Goal: Transaction & Acquisition: Purchase product/service

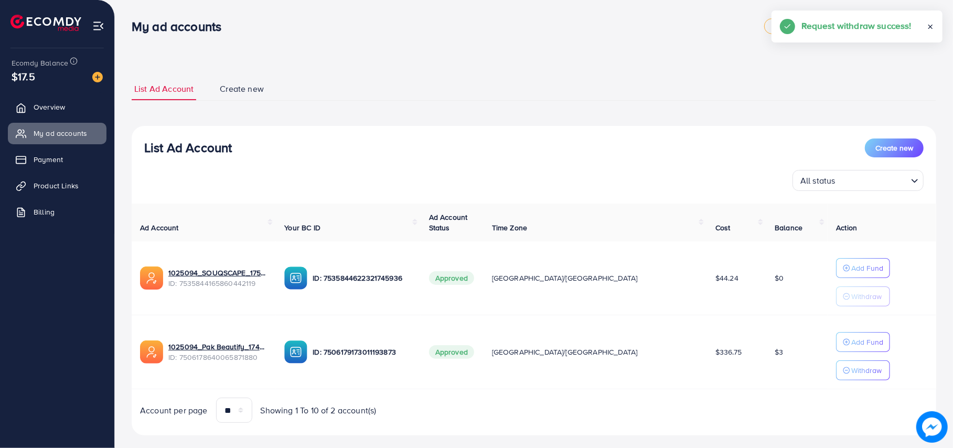
click at [852, 274] on p "Add Fund" at bounding box center [868, 268] width 32 height 13
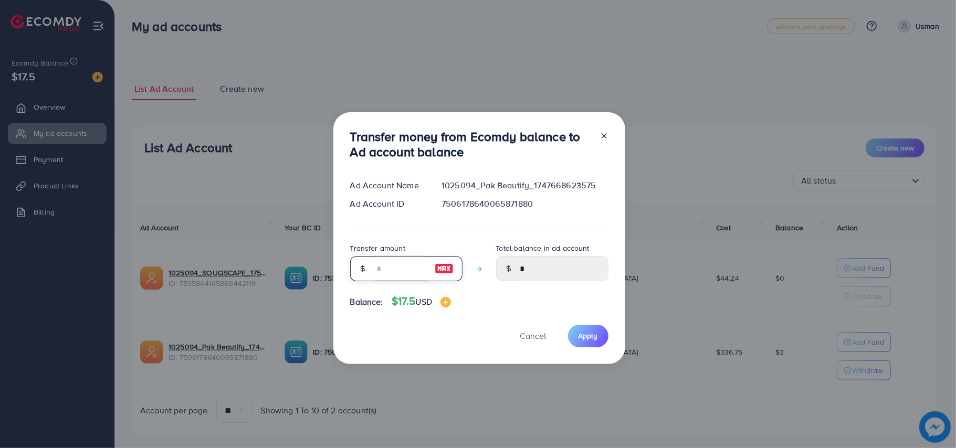
click at [403, 275] on input "number" at bounding box center [400, 268] width 52 height 25
type input "*"
type input "****"
type input "**"
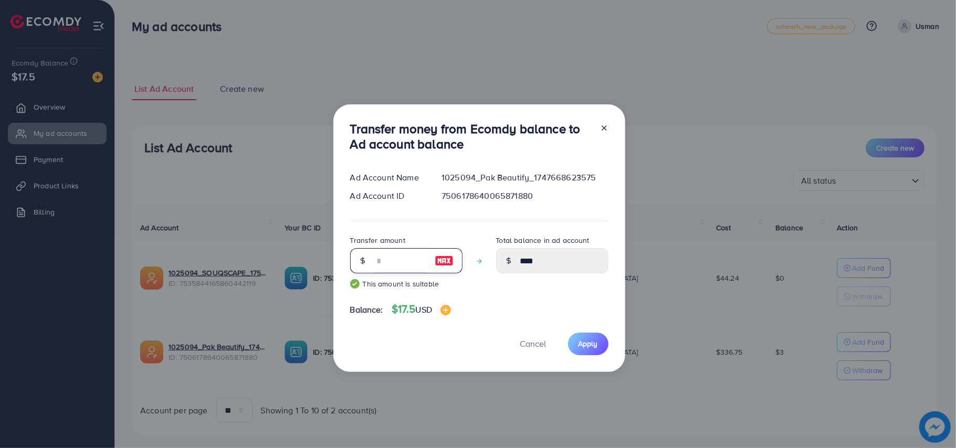
type input "*****"
type input "**"
click at [568, 346] on button "Apply" at bounding box center [588, 344] width 40 height 23
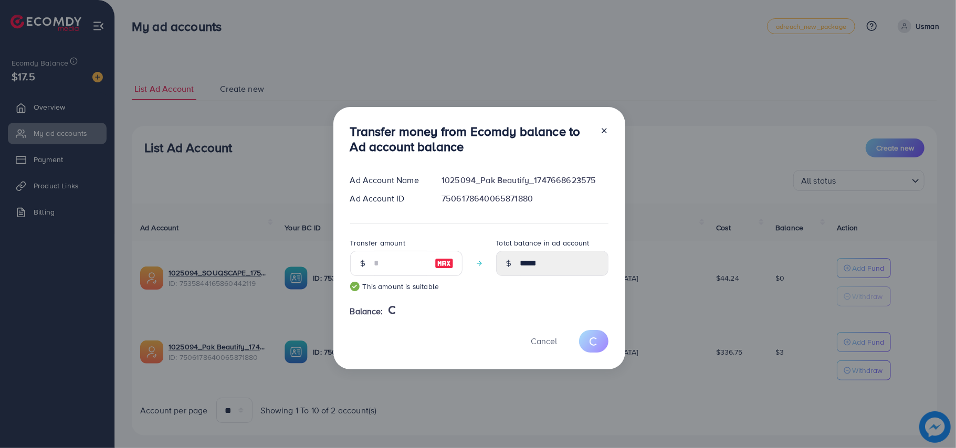
type input "*"
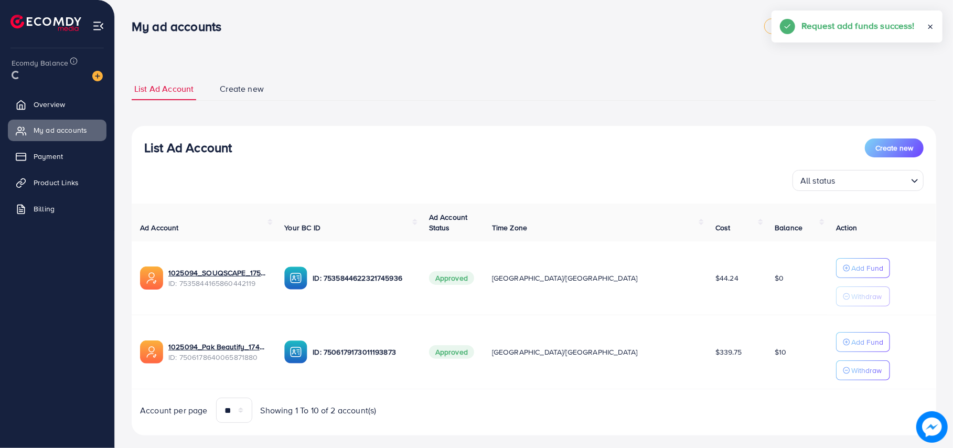
click at [842, 378] on div "Ad Account Your BC ID Ad Account Status Time Zone Cost Balance Action 1025094_S…" at bounding box center [534, 314] width 805 height 220
click at [852, 377] on p "Withdraw" at bounding box center [867, 370] width 30 height 13
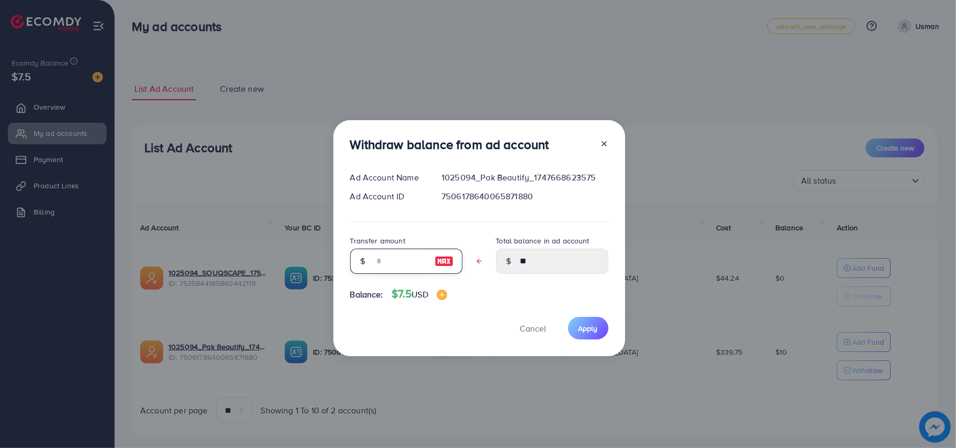
click at [411, 265] on input "text" at bounding box center [400, 261] width 52 height 25
type input "*"
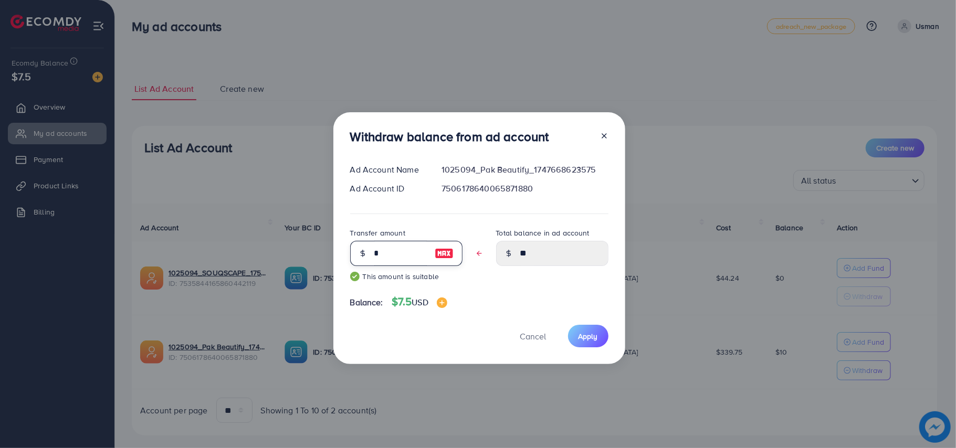
type input "****"
type input "*"
click at [597, 338] on button "Apply" at bounding box center [588, 336] width 40 height 23
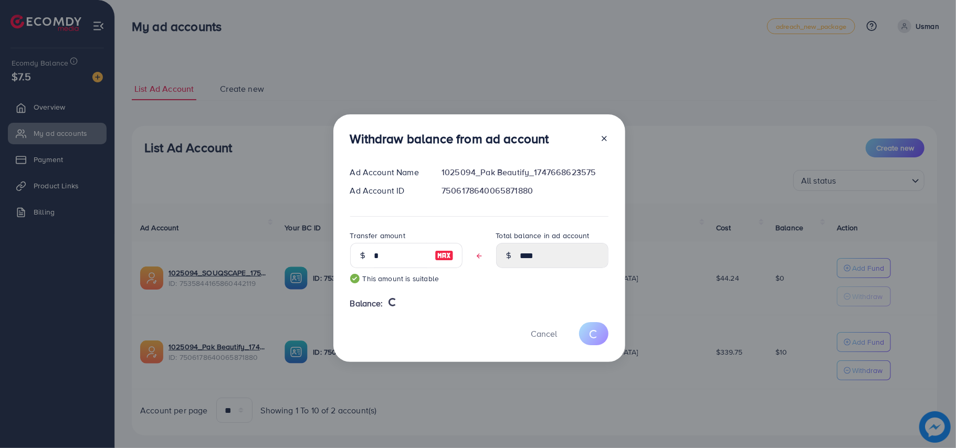
type input "**"
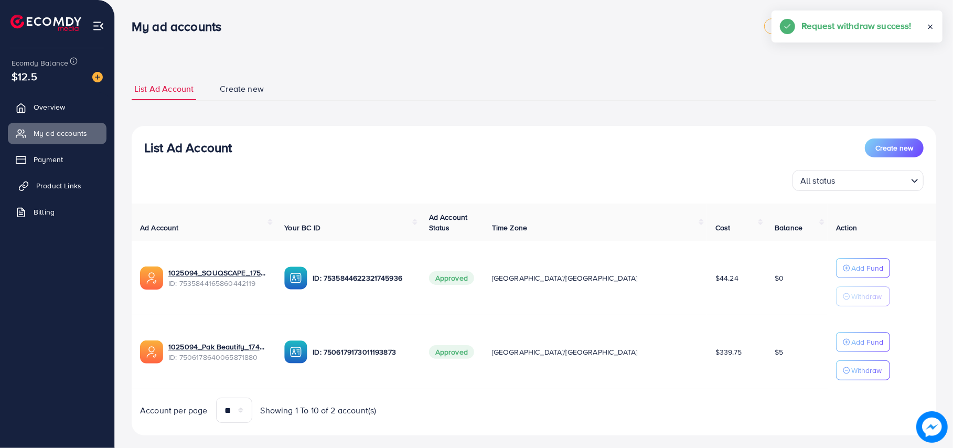
click at [52, 191] on span "Product Links" at bounding box center [58, 186] width 45 height 10
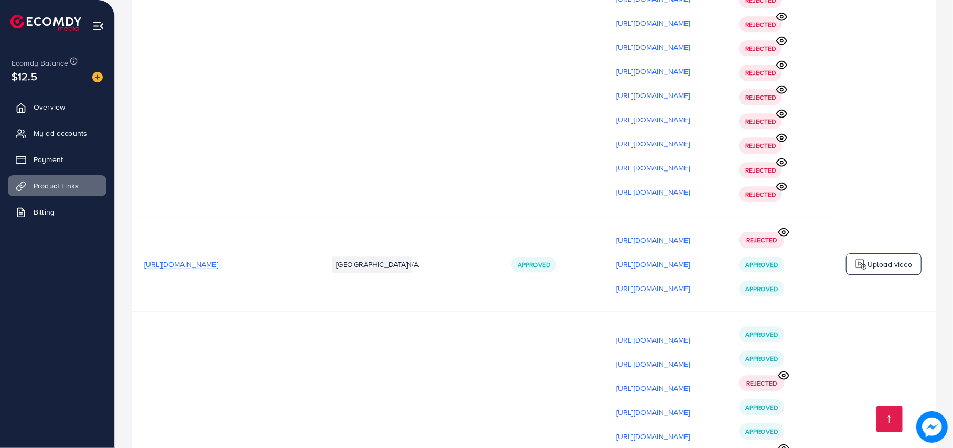
scroll to position [13599, 0]
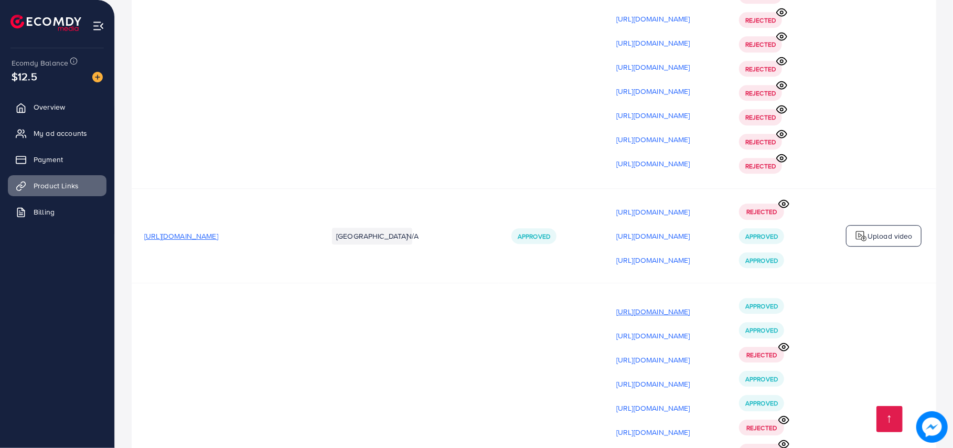
click at [691, 305] on p "[URL][DOMAIN_NAME]" at bounding box center [654, 311] width 74 height 13
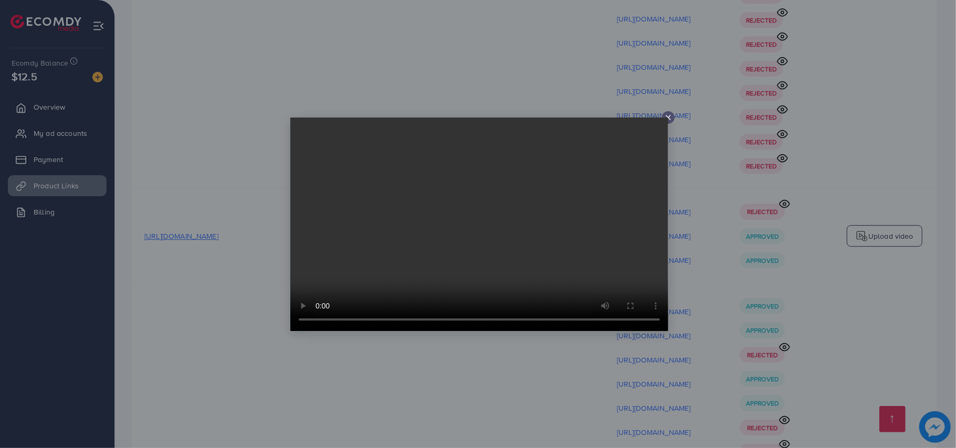
click at [720, 169] on div at bounding box center [478, 224] width 956 height 448
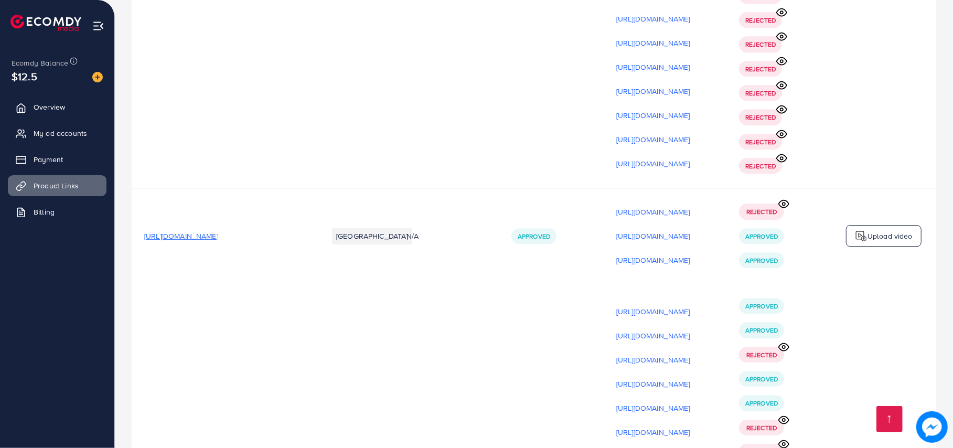
click at [687, 330] on p "[URL][DOMAIN_NAME]" at bounding box center [654, 336] width 74 height 13
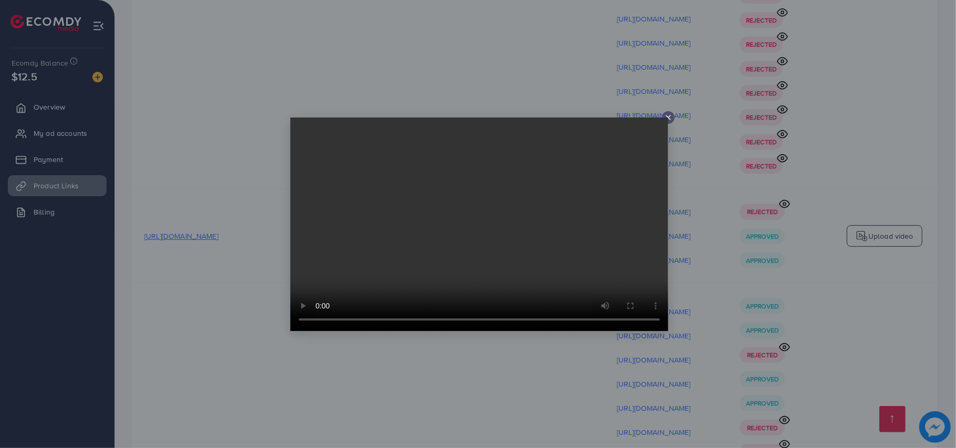
click at [716, 218] on div at bounding box center [478, 224] width 956 height 448
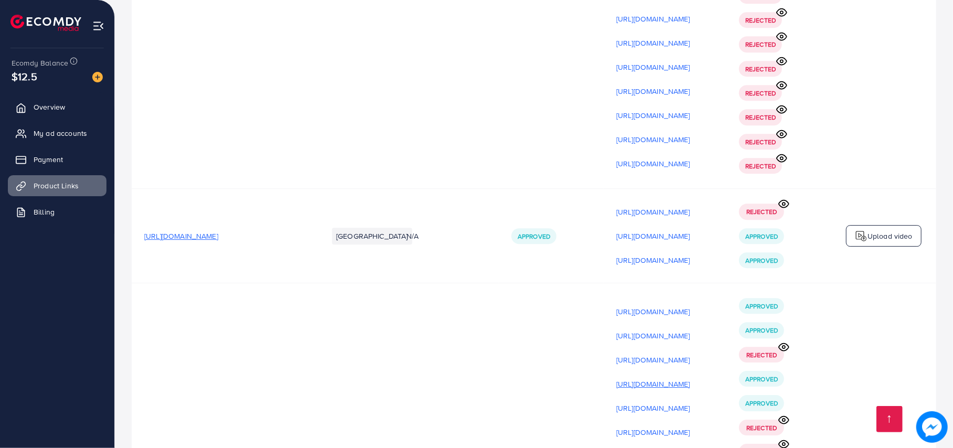
click at [691, 378] on p "[URL][DOMAIN_NAME]" at bounding box center [654, 384] width 74 height 13
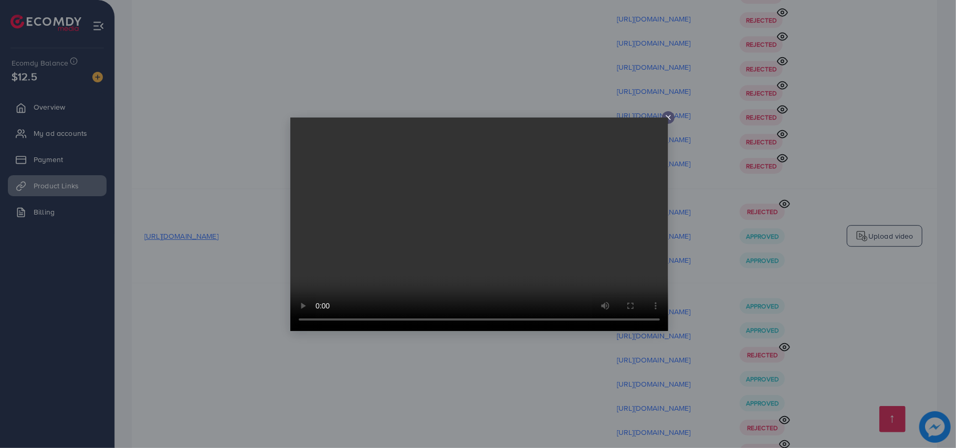
click at [743, 263] on div at bounding box center [478, 224] width 956 height 448
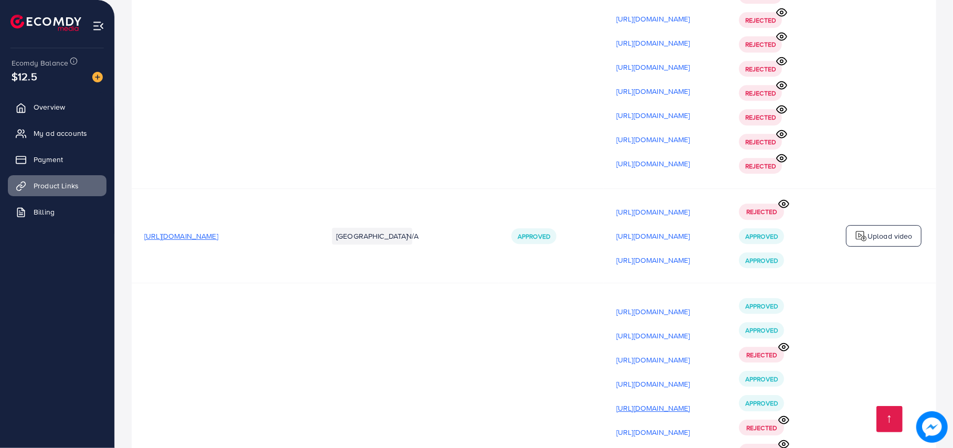
click at [691, 402] on p "[URL][DOMAIN_NAME]" at bounding box center [654, 408] width 74 height 13
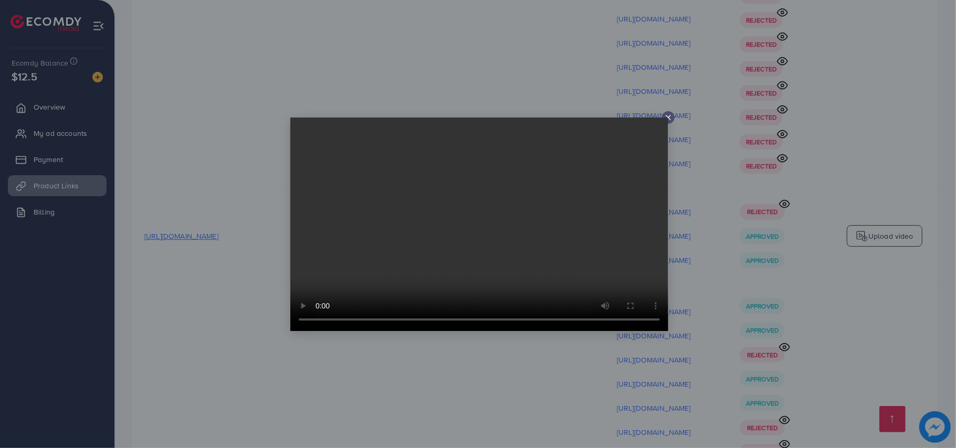
click at [757, 246] on div at bounding box center [478, 224] width 956 height 448
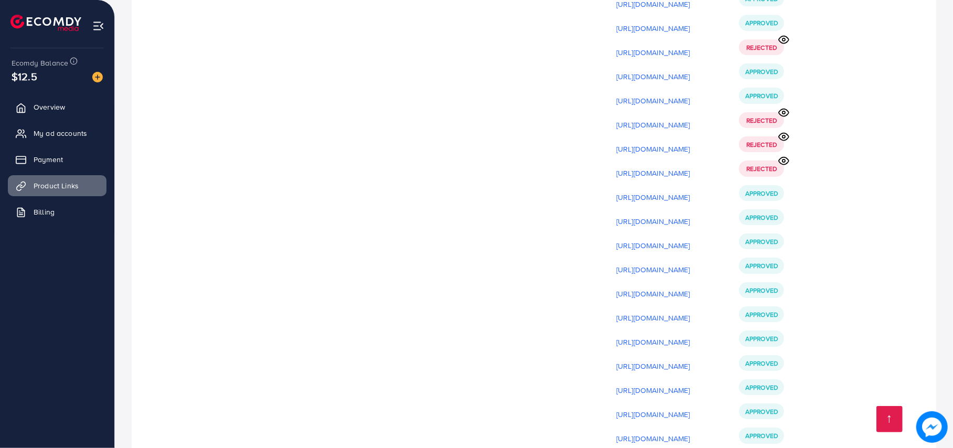
scroll to position [13935, 0]
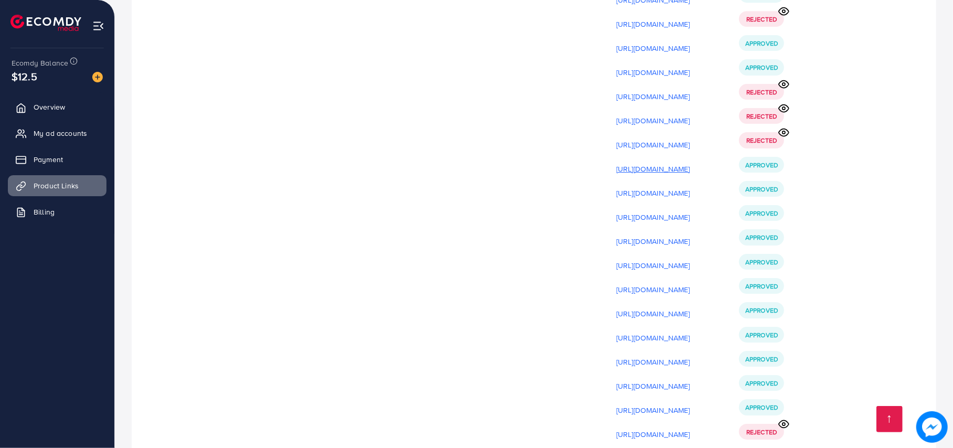
click at [691, 163] on p "[URL][DOMAIN_NAME]" at bounding box center [654, 169] width 74 height 13
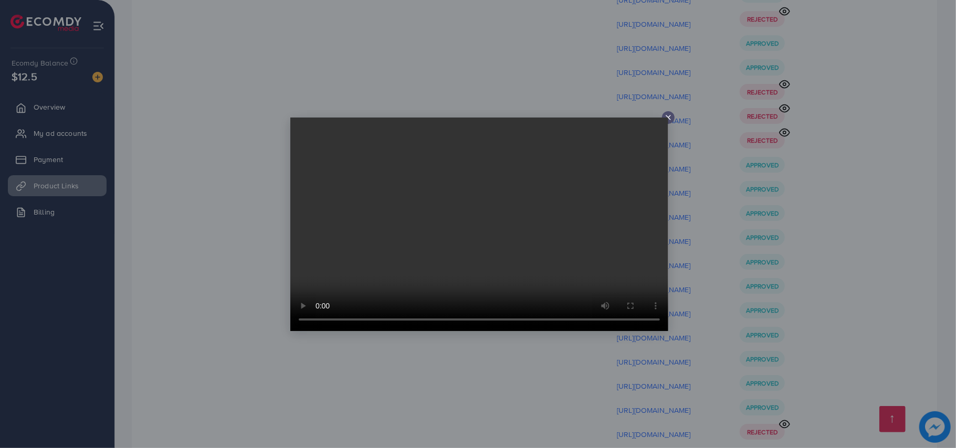
click at [759, 38] on div at bounding box center [478, 224] width 956 height 448
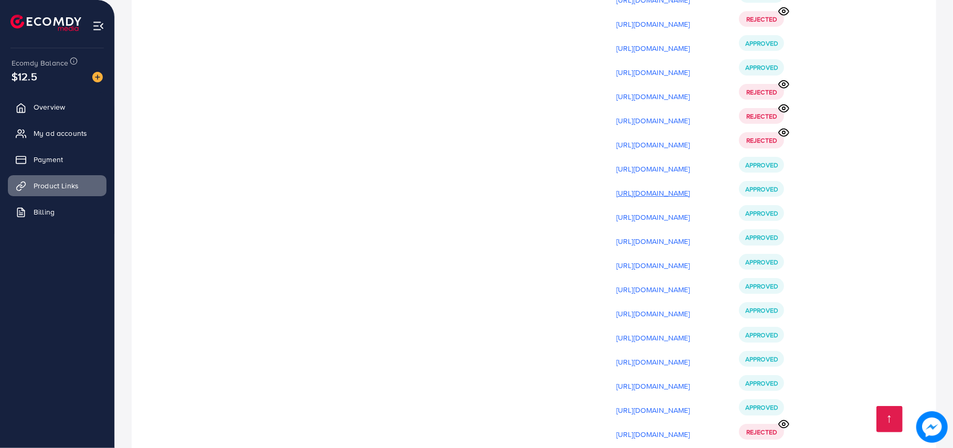
click at [691, 187] on p "[URL][DOMAIN_NAME]" at bounding box center [654, 193] width 74 height 13
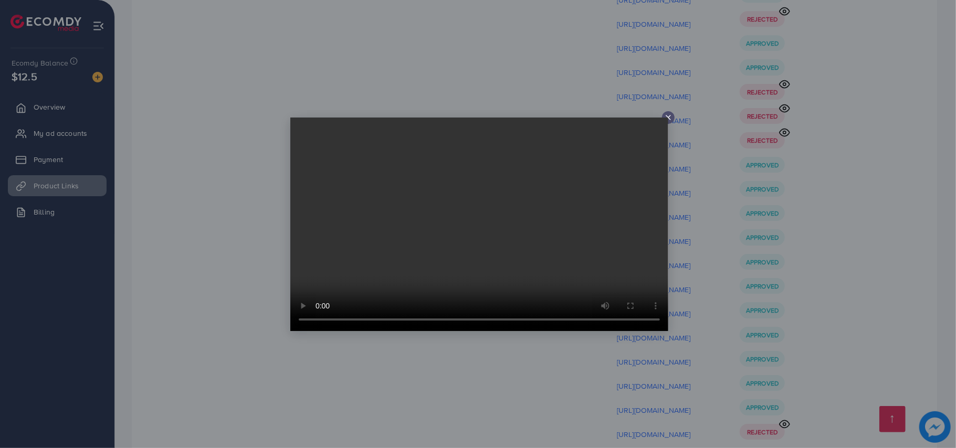
click at [718, 129] on div at bounding box center [478, 224] width 956 height 448
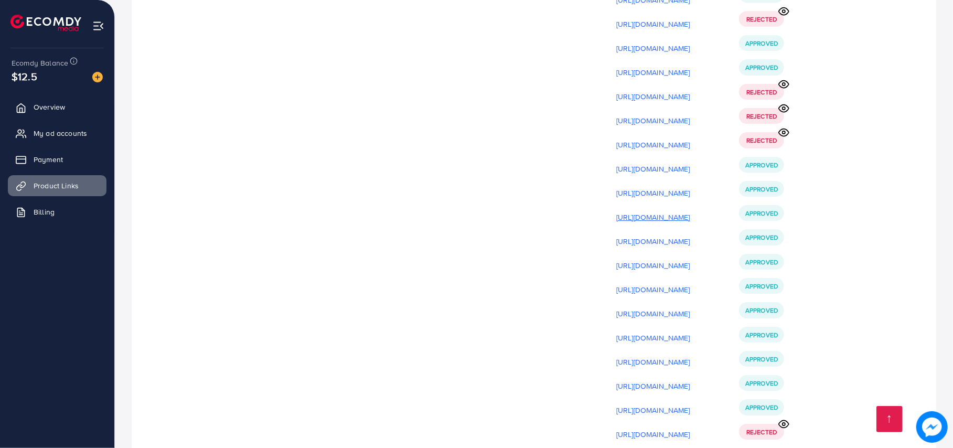
click at [691, 211] on p "[URL][DOMAIN_NAME]" at bounding box center [654, 217] width 74 height 13
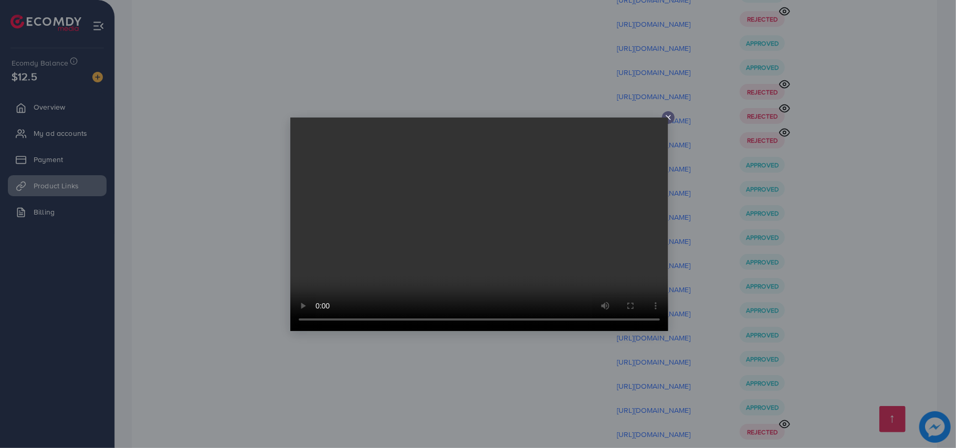
click at [790, 123] on div at bounding box center [478, 224] width 956 height 448
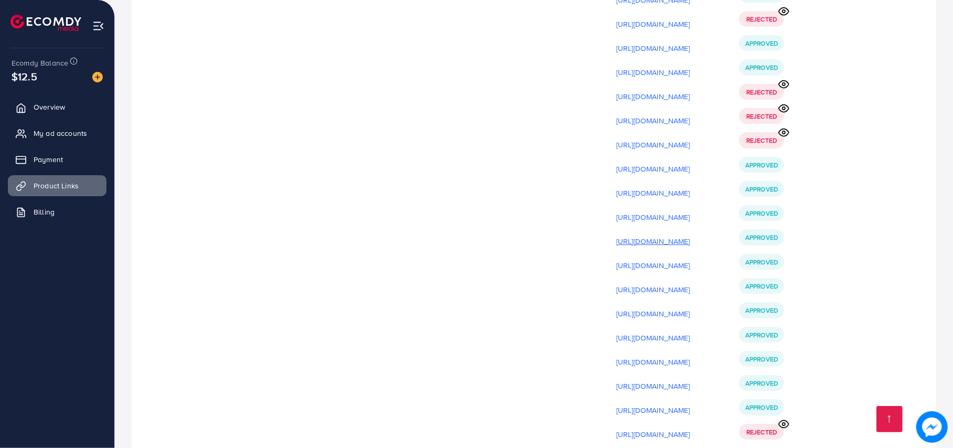
click at [691, 235] on p "[URL][DOMAIN_NAME]" at bounding box center [654, 241] width 74 height 13
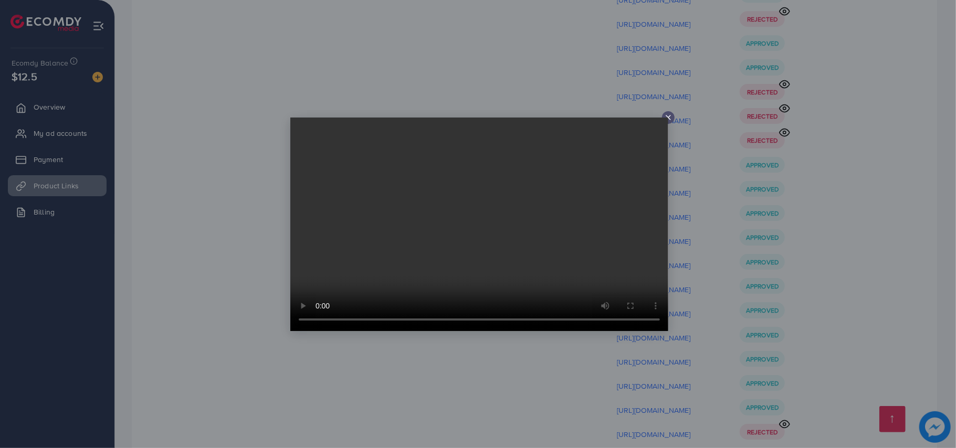
click at [695, 155] on div at bounding box center [478, 224] width 956 height 448
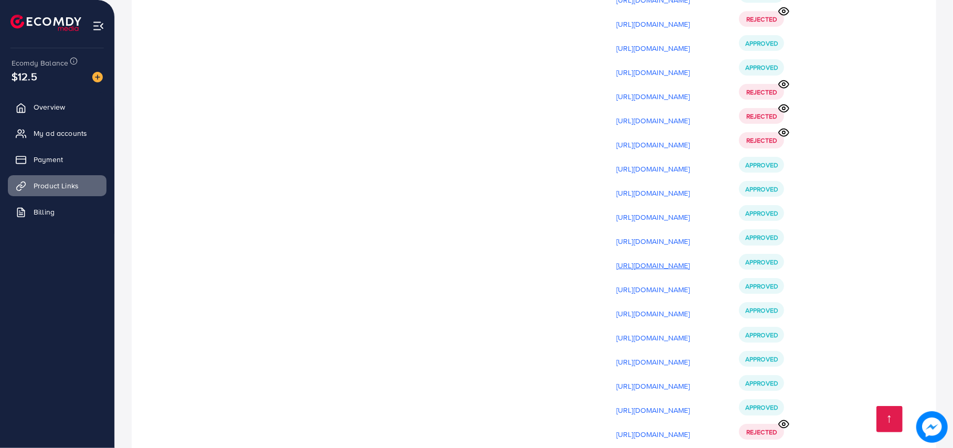
click at [691, 259] on p "[URL][DOMAIN_NAME]" at bounding box center [654, 265] width 74 height 13
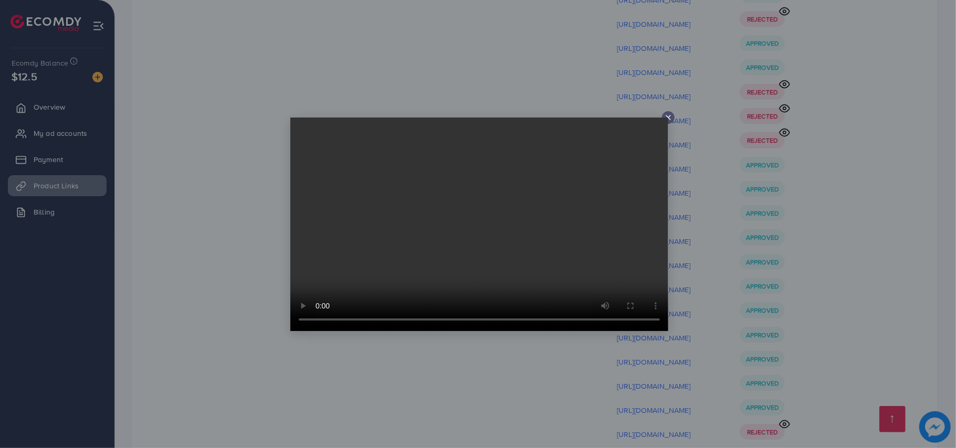
click at [782, 151] on div at bounding box center [478, 224] width 956 height 448
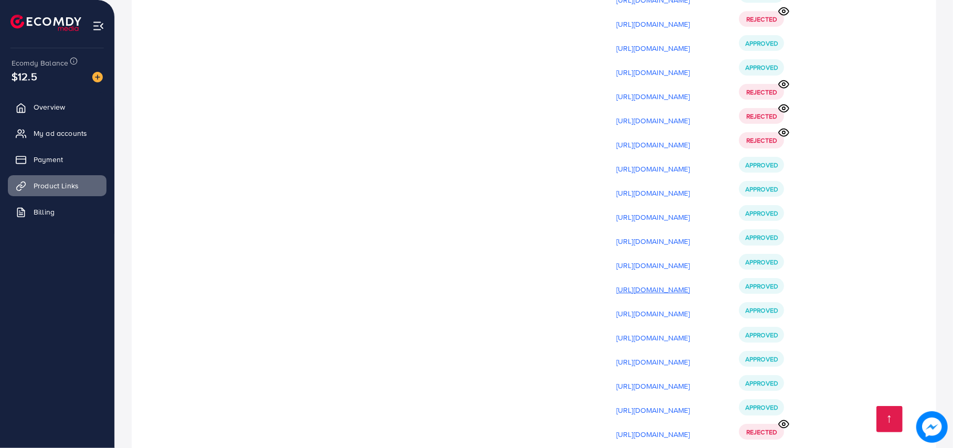
click at [691, 283] on p "[URL][DOMAIN_NAME]" at bounding box center [654, 289] width 74 height 13
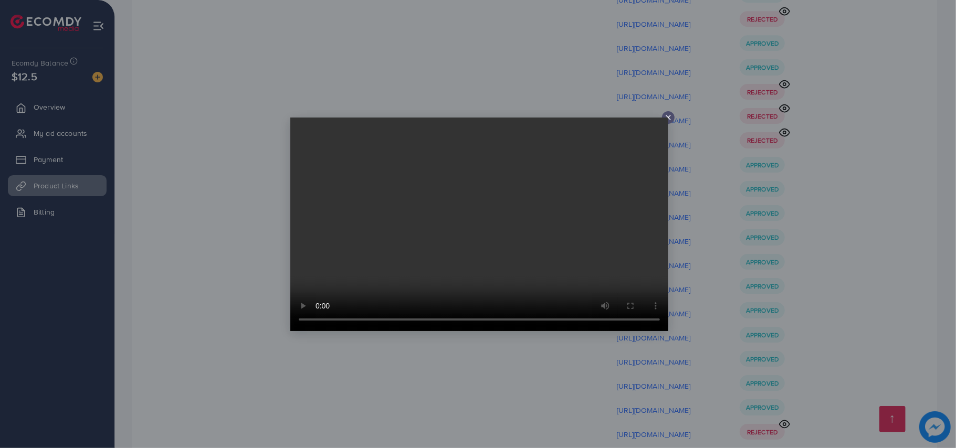
click at [865, 139] on div at bounding box center [478, 224] width 956 height 448
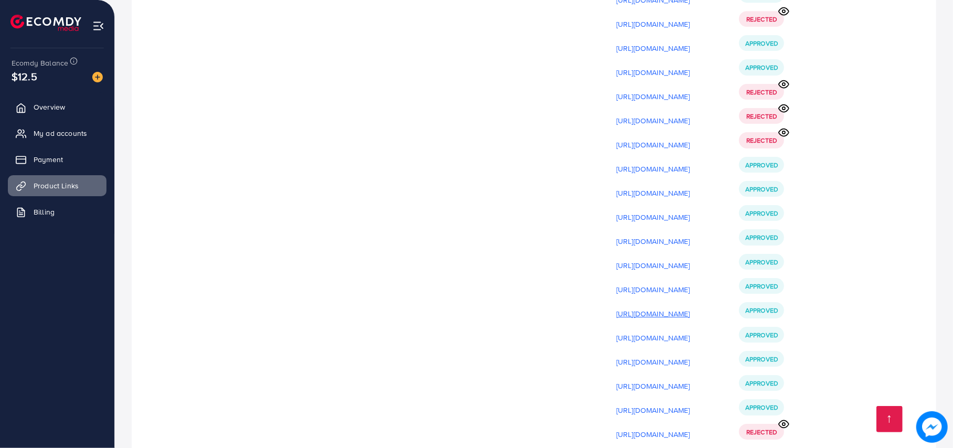
click at [691, 308] on p "[URL][DOMAIN_NAME]" at bounding box center [654, 314] width 74 height 13
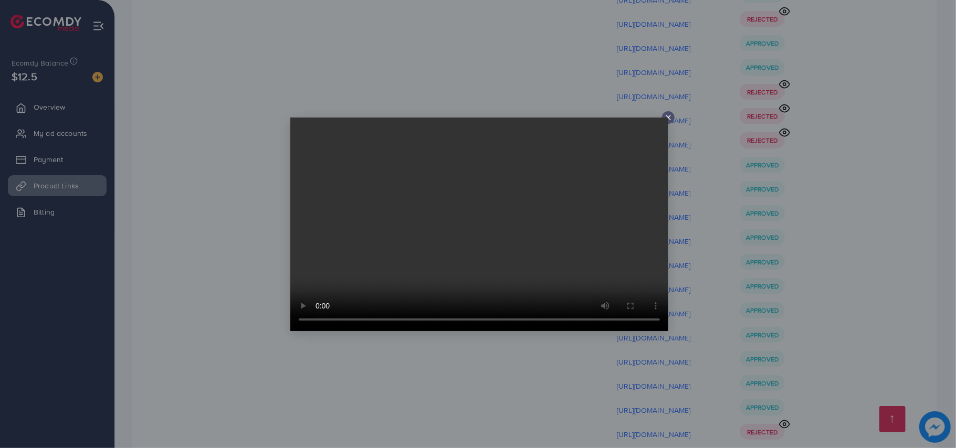
click at [718, 156] on div at bounding box center [478, 224] width 956 height 448
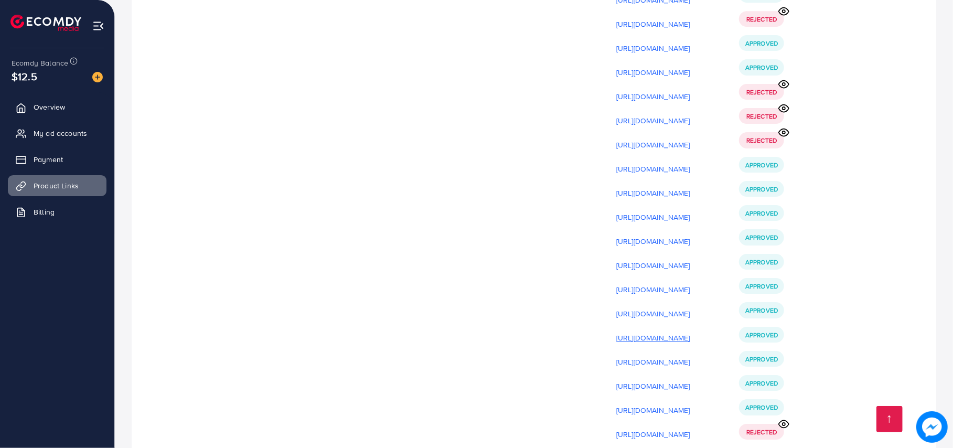
click at [691, 332] on p "[URL][DOMAIN_NAME]" at bounding box center [654, 338] width 74 height 13
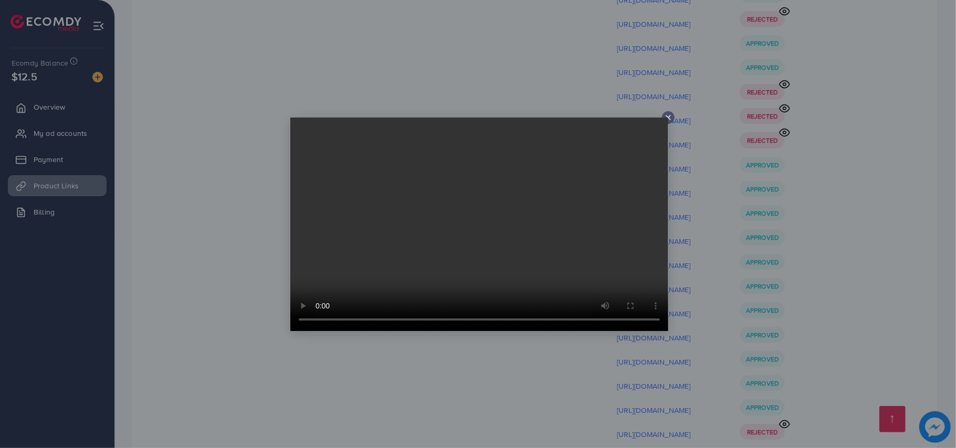
click at [734, 205] on div at bounding box center [478, 224] width 956 height 448
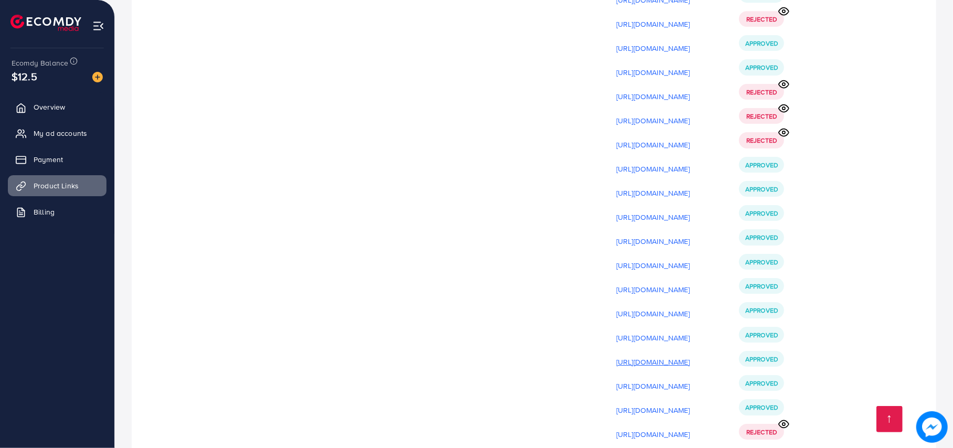
click at [691, 356] on p "[URL][DOMAIN_NAME]" at bounding box center [654, 362] width 74 height 13
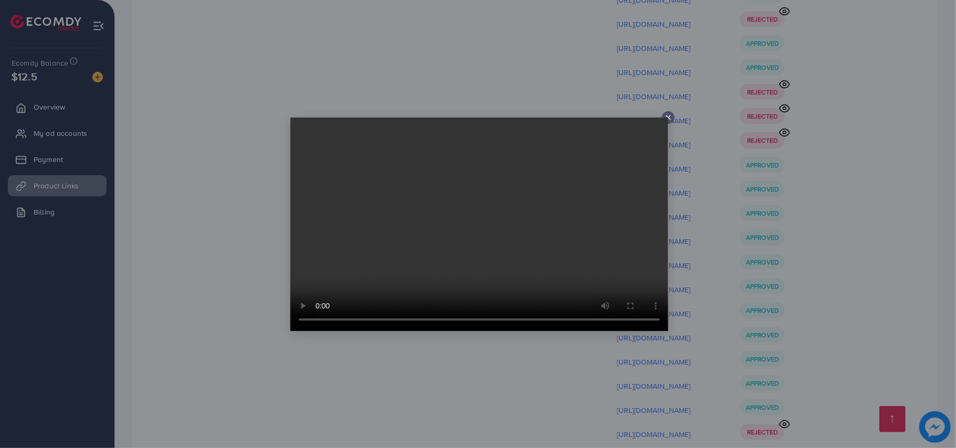
click at [806, 214] on div at bounding box center [478, 224] width 956 height 448
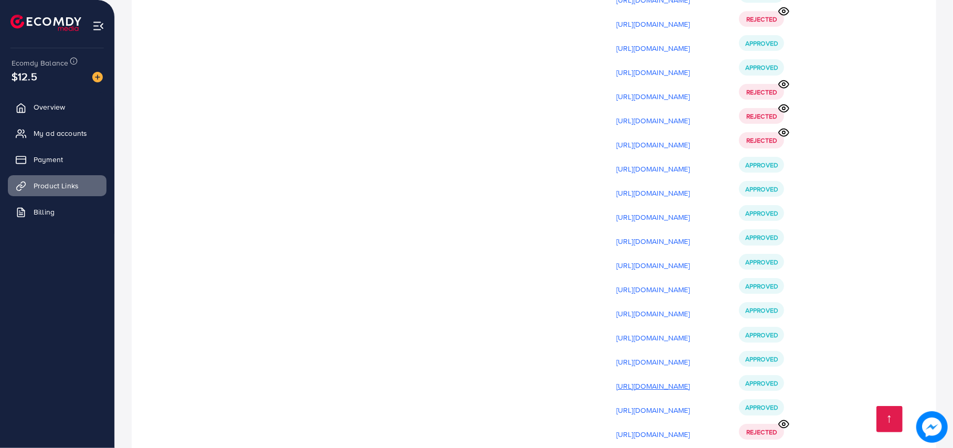
click at [691, 380] on p "[URL][DOMAIN_NAME]" at bounding box center [654, 386] width 74 height 13
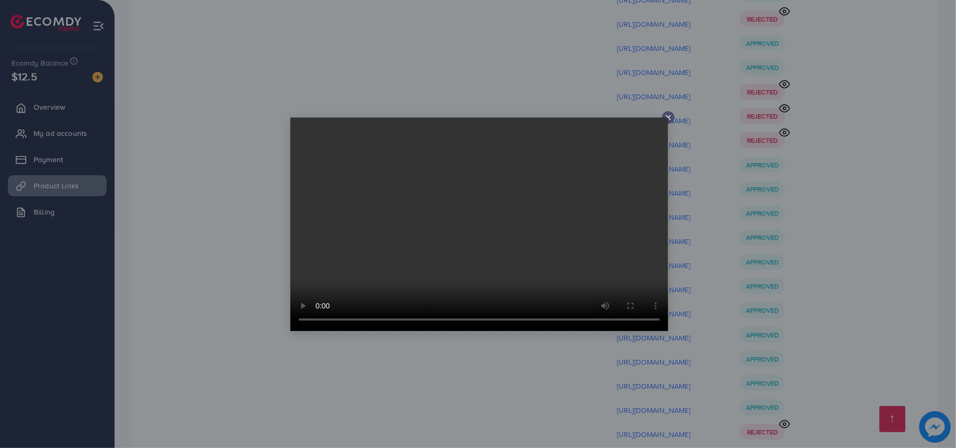
click at [842, 168] on div at bounding box center [478, 224] width 956 height 448
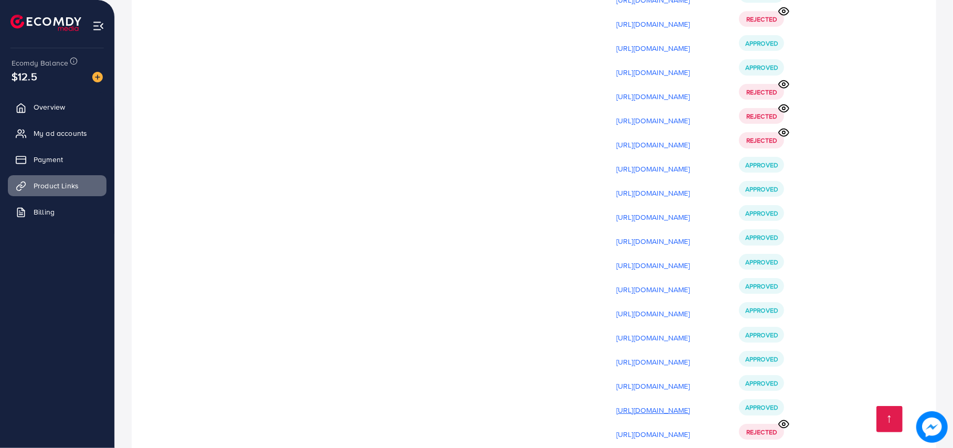
click at [691, 404] on p "[URL][DOMAIN_NAME]" at bounding box center [654, 410] width 74 height 13
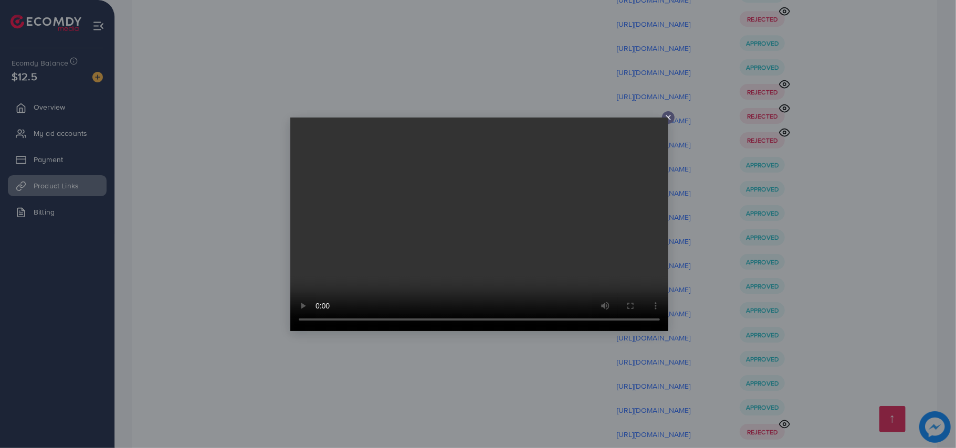
click at [687, 312] on div at bounding box center [478, 224] width 956 height 448
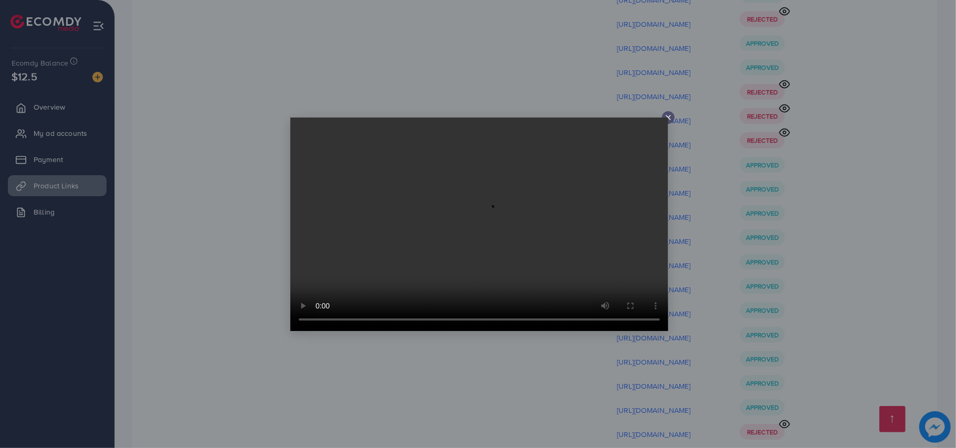
click at [666, 347] on div at bounding box center [478, 224] width 956 height 448
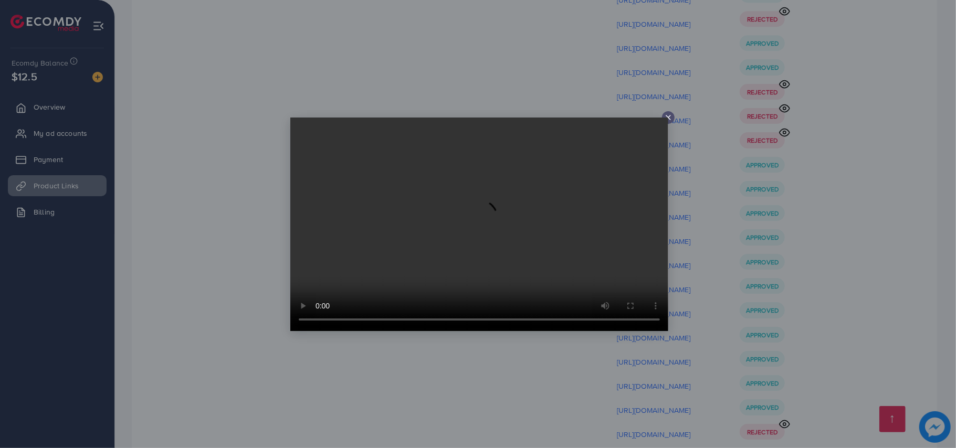
click at [735, 222] on div at bounding box center [478, 224] width 956 height 448
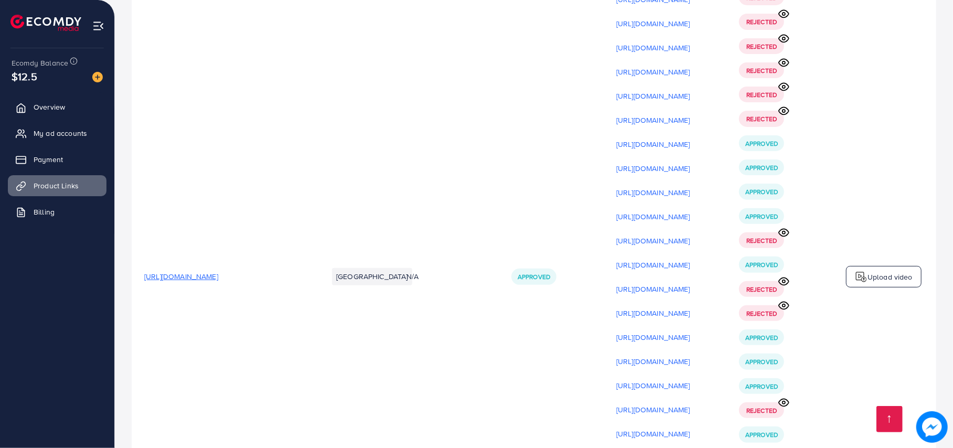
scroll to position [14439, 0]
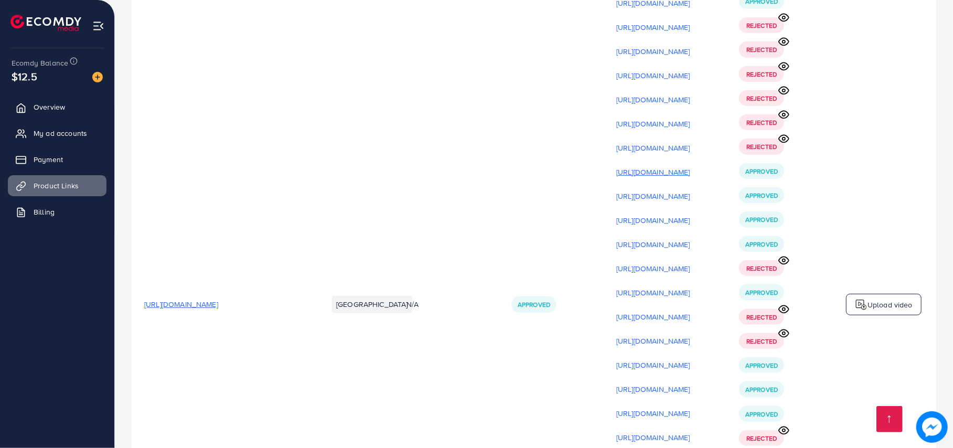
click at [691, 166] on p "[URL][DOMAIN_NAME]" at bounding box center [654, 172] width 74 height 13
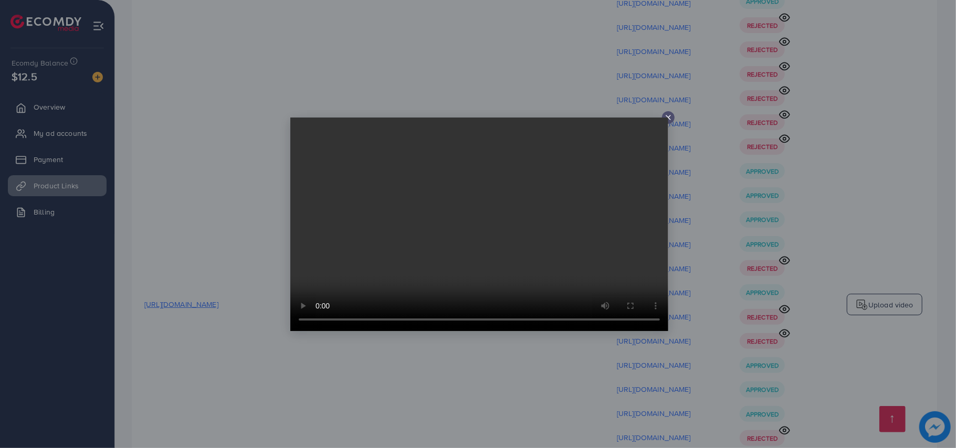
click at [794, 86] on div at bounding box center [478, 224] width 956 height 448
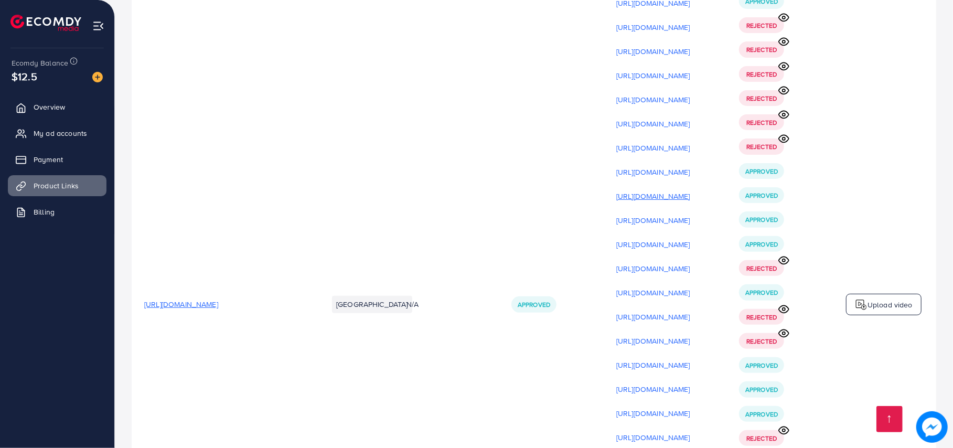
click at [691, 190] on p "[URL][DOMAIN_NAME]" at bounding box center [654, 196] width 74 height 13
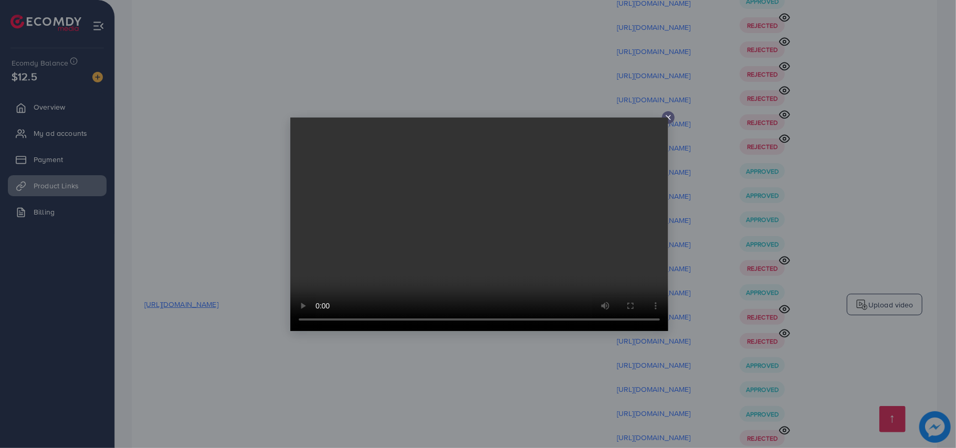
click at [762, 150] on div at bounding box center [478, 224] width 956 height 448
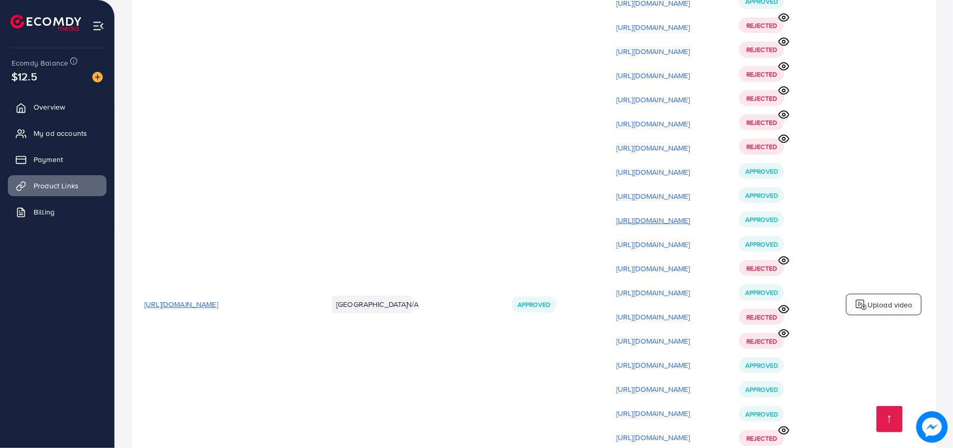
click at [691, 214] on p "[URL][DOMAIN_NAME]" at bounding box center [654, 220] width 74 height 13
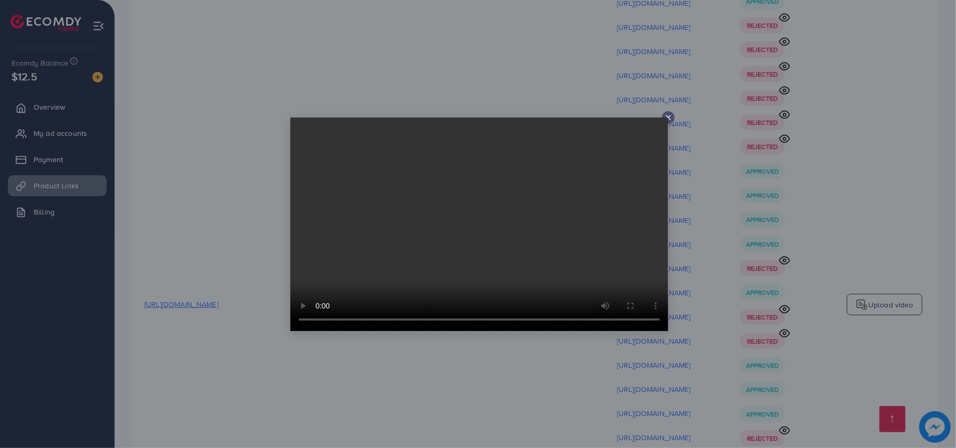
click at [852, 110] on div at bounding box center [478, 224] width 956 height 448
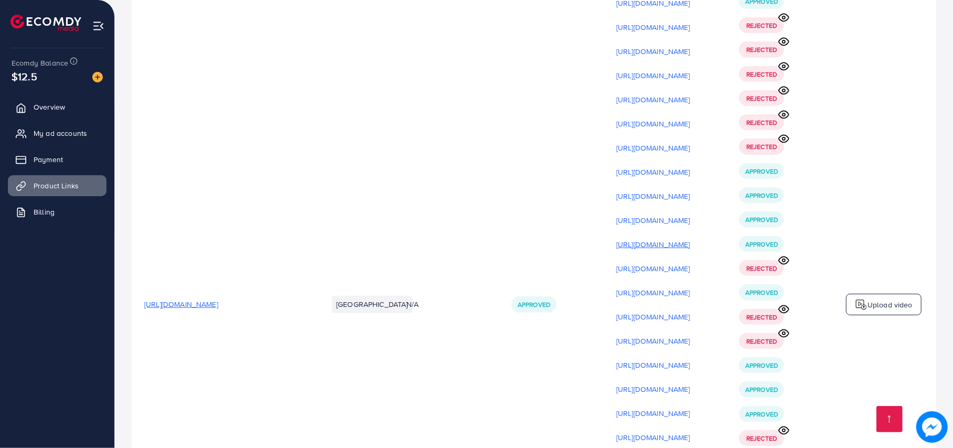
click at [691, 238] on p "[URL][DOMAIN_NAME]" at bounding box center [654, 244] width 74 height 13
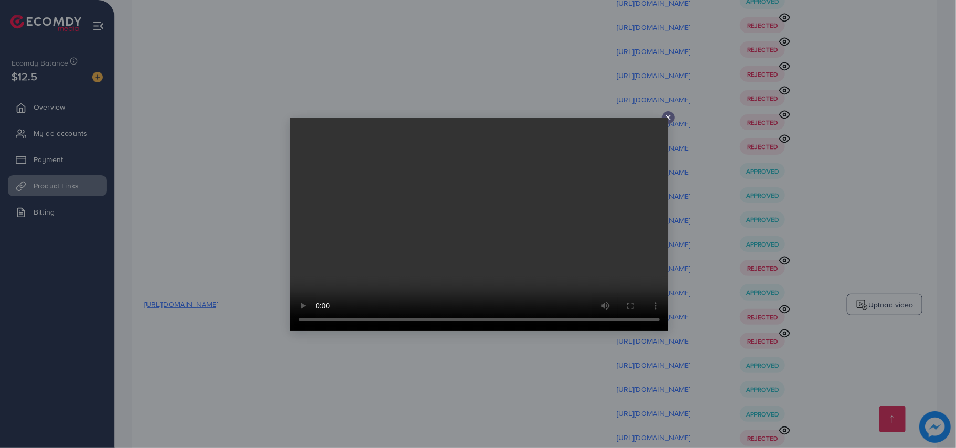
click at [737, 213] on div at bounding box center [478, 224] width 956 height 448
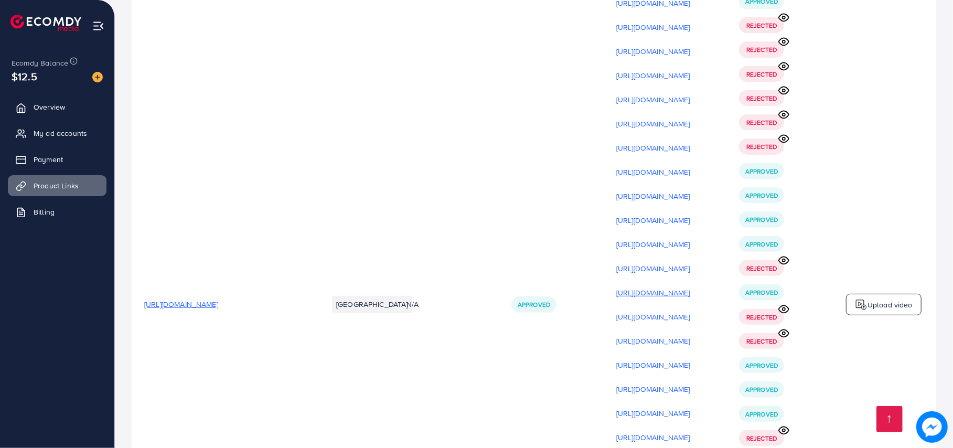
click at [691, 287] on p "[URL][DOMAIN_NAME]" at bounding box center [654, 293] width 74 height 13
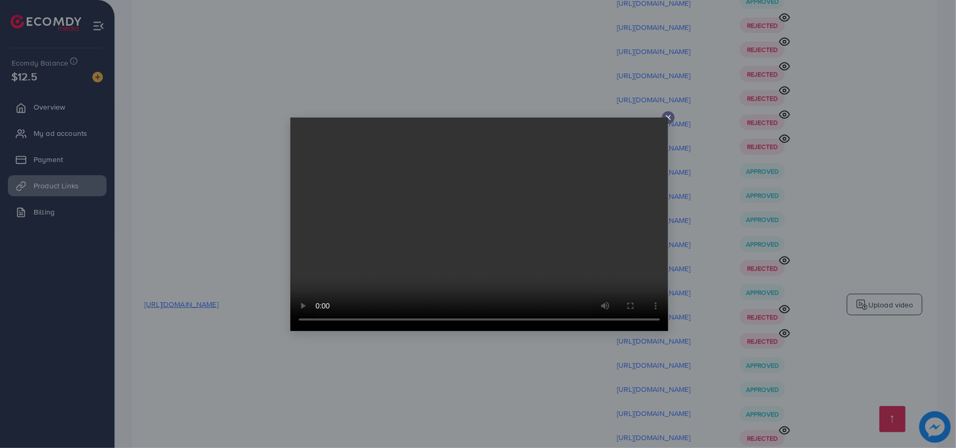
click at [771, 179] on div at bounding box center [478, 224] width 956 height 448
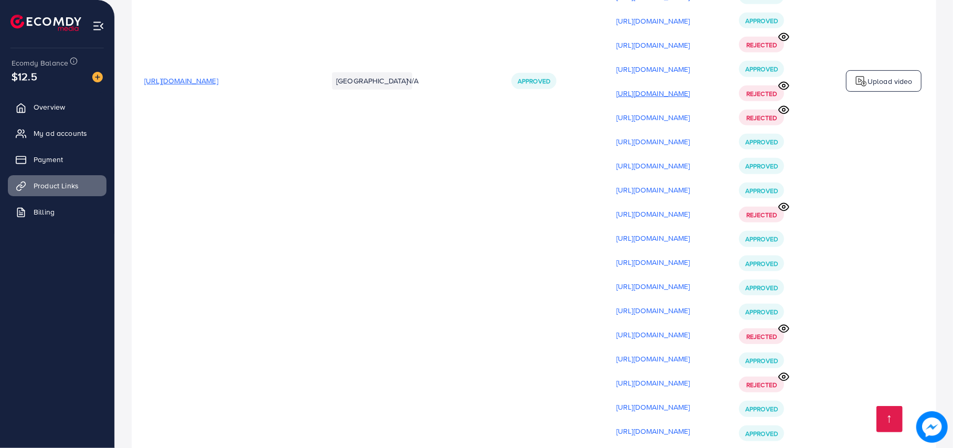
scroll to position [14635, 0]
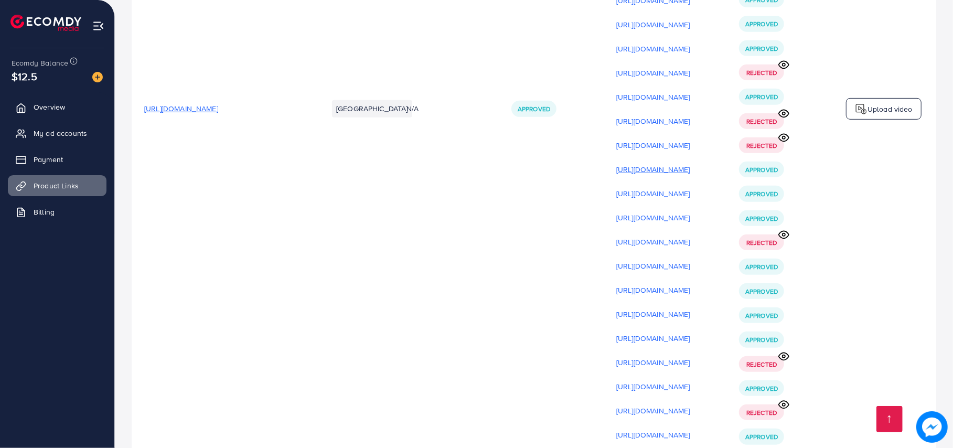
click at [691, 163] on p "[URL][DOMAIN_NAME]" at bounding box center [654, 169] width 74 height 13
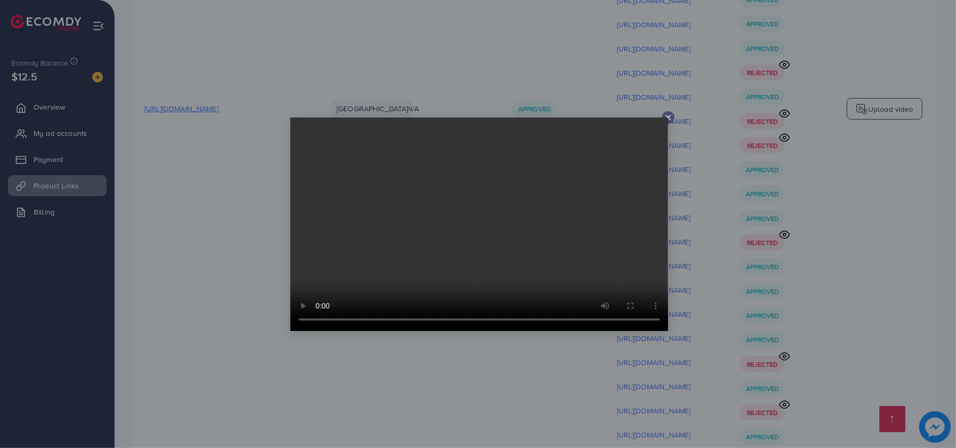
click at [800, 157] on div at bounding box center [478, 224] width 956 height 448
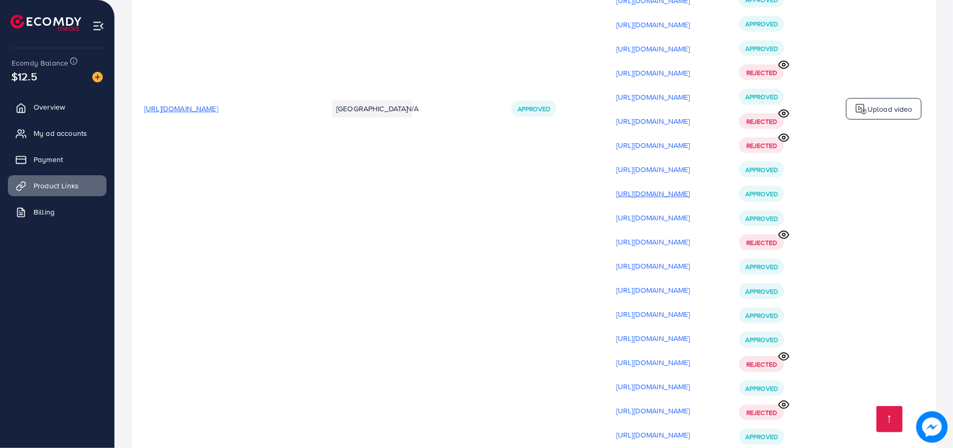
click at [691, 187] on p "[URL][DOMAIN_NAME]" at bounding box center [654, 193] width 74 height 13
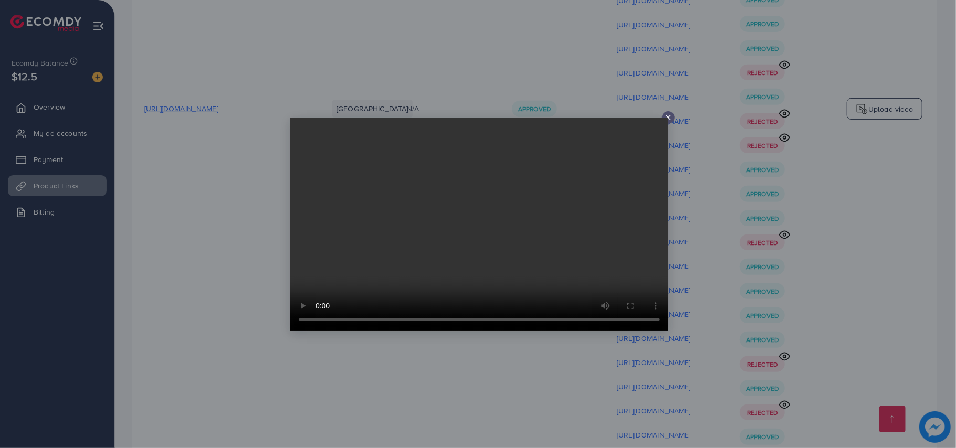
click at [791, 89] on div at bounding box center [478, 224] width 956 height 448
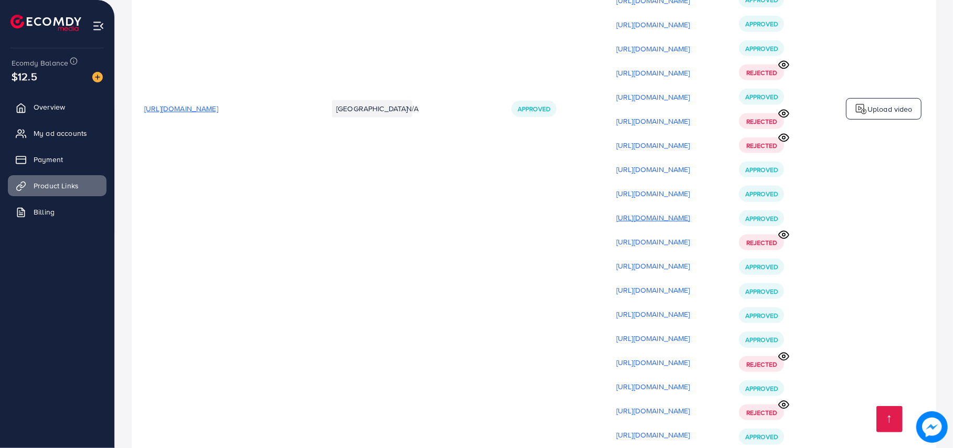
click at [691, 211] on p "[URL][DOMAIN_NAME]" at bounding box center [654, 217] width 74 height 13
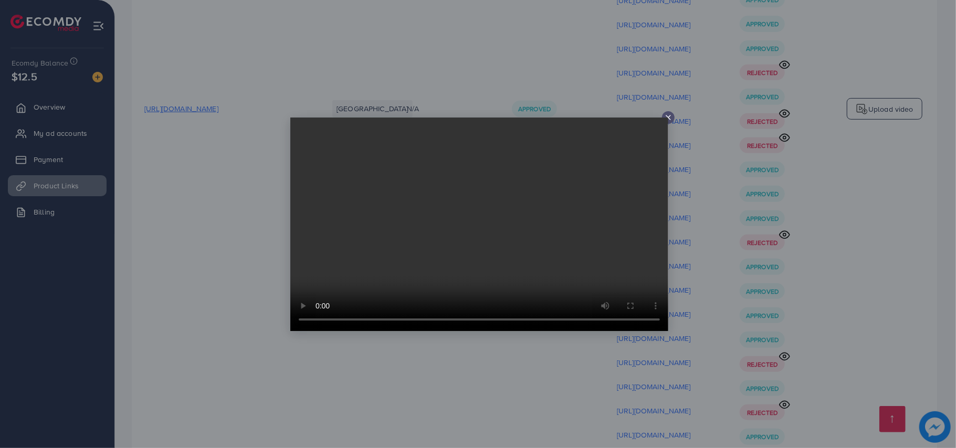
click at [905, 114] on div at bounding box center [478, 224] width 956 height 448
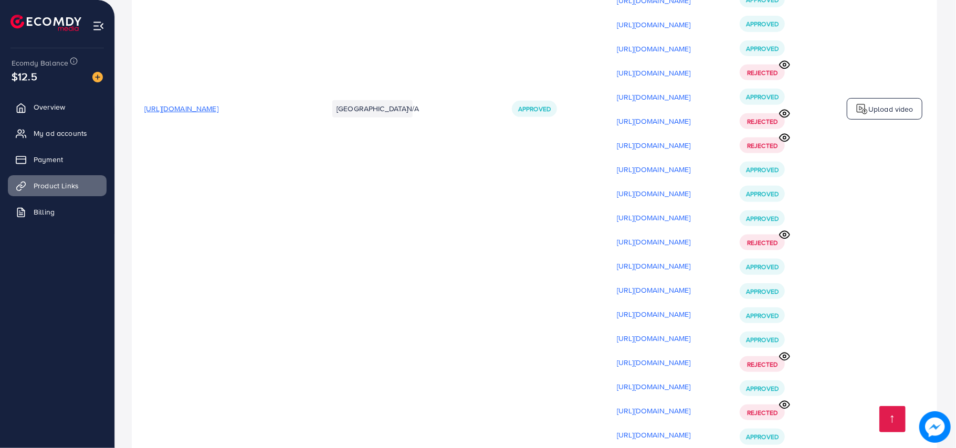
drag, startPoint x: 905, startPoint y: 114, endPoint x: 886, endPoint y: 119, distance: 19.4
click at [905, 114] on div at bounding box center [478, 224] width 956 height 448
click at [691, 260] on p "[URL][DOMAIN_NAME]" at bounding box center [654, 266] width 74 height 13
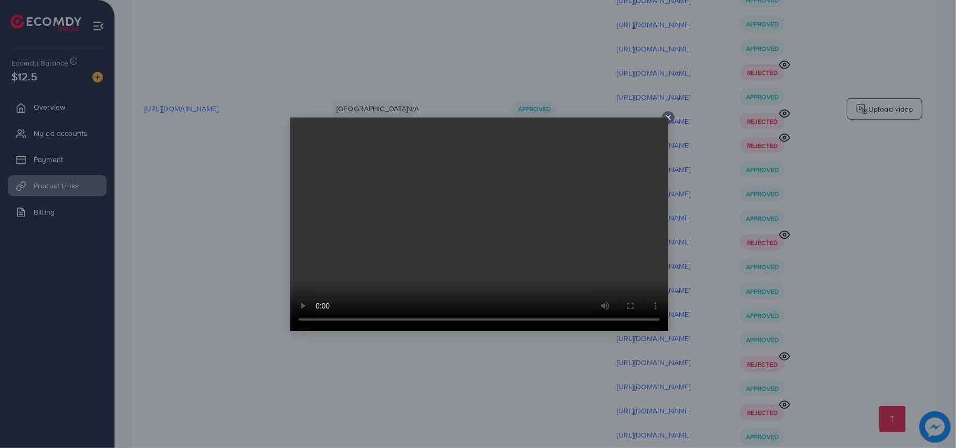
click at [722, 157] on div at bounding box center [478, 224] width 956 height 448
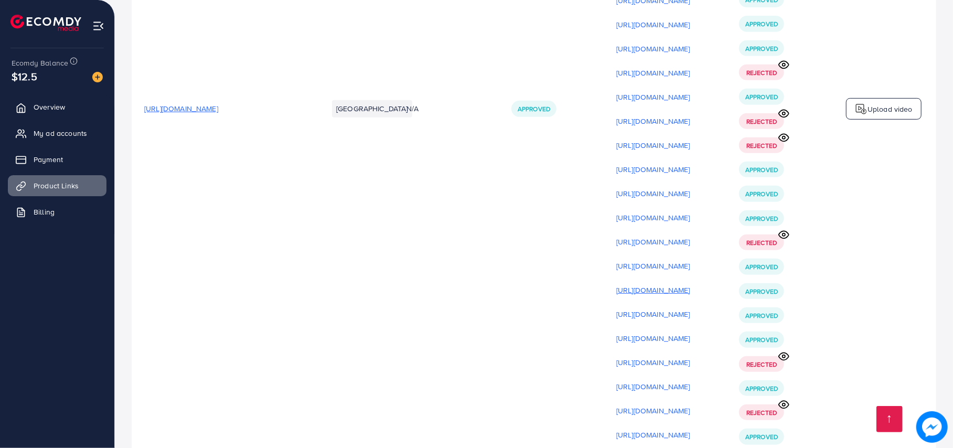
click at [691, 284] on p "[URL][DOMAIN_NAME]" at bounding box center [654, 290] width 74 height 13
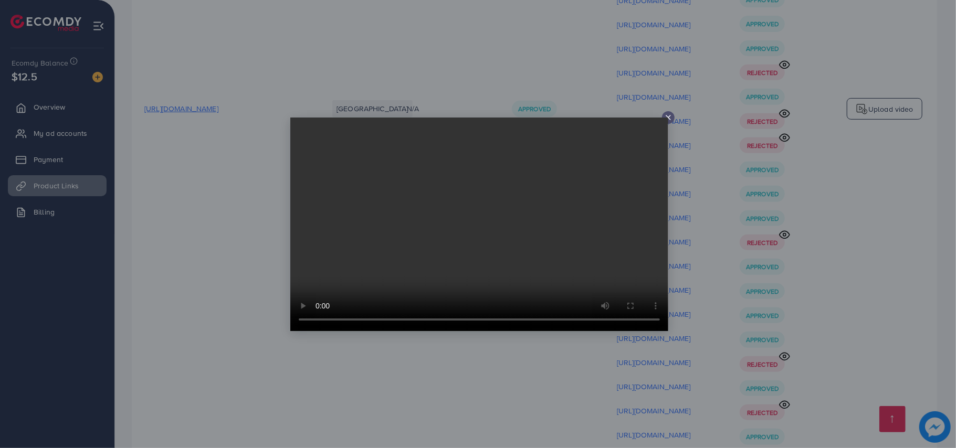
click at [823, 137] on div at bounding box center [478, 224] width 956 height 448
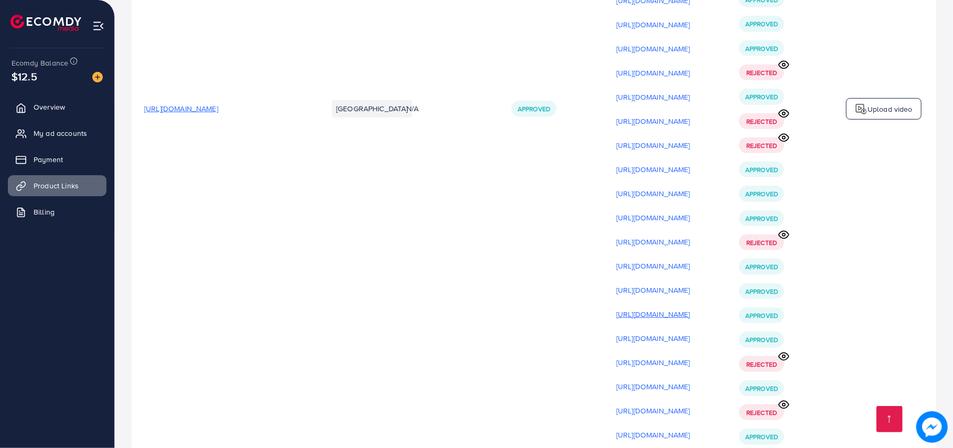
click at [691, 308] on p "[URL][DOMAIN_NAME]" at bounding box center [654, 314] width 74 height 13
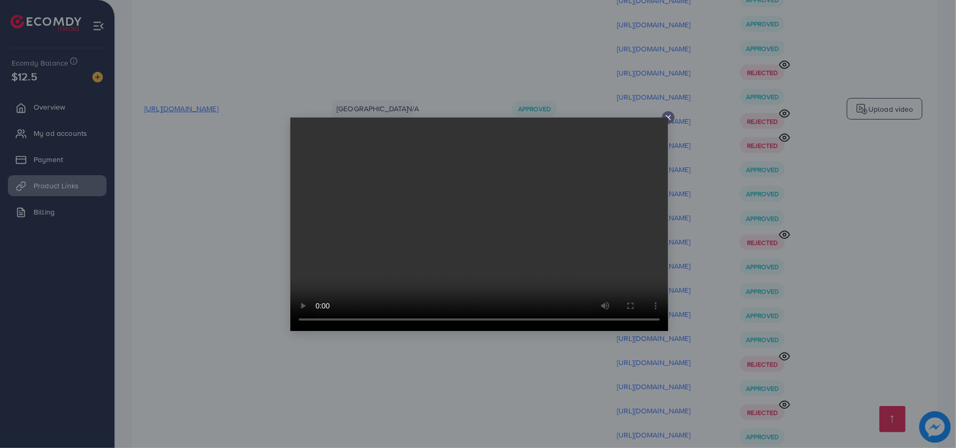
click at [814, 175] on div at bounding box center [478, 224] width 956 height 448
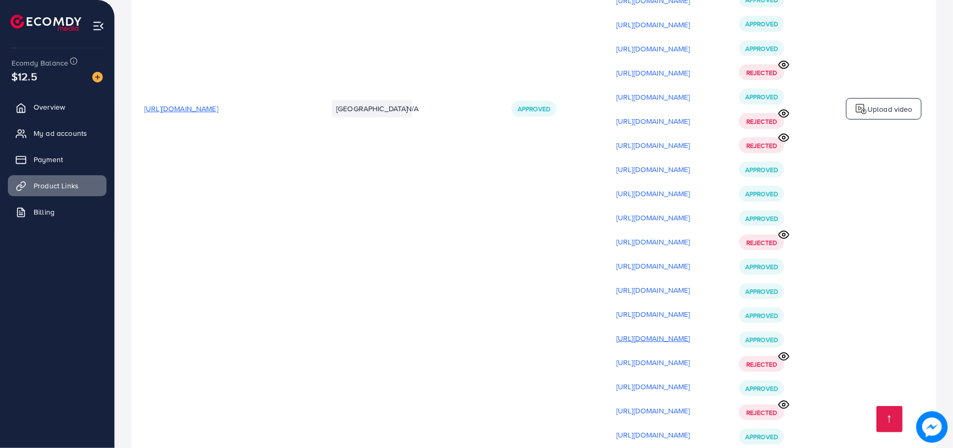
click at [691, 332] on p "[URL][DOMAIN_NAME]" at bounding box center [654, 338] width 74 height 13
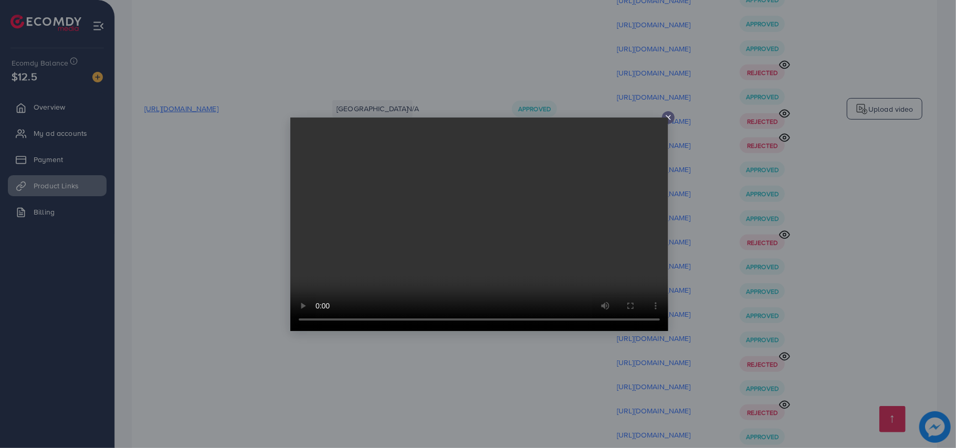
click at [757, 225] on div at bounding box center [478, 224] width 956 height 448
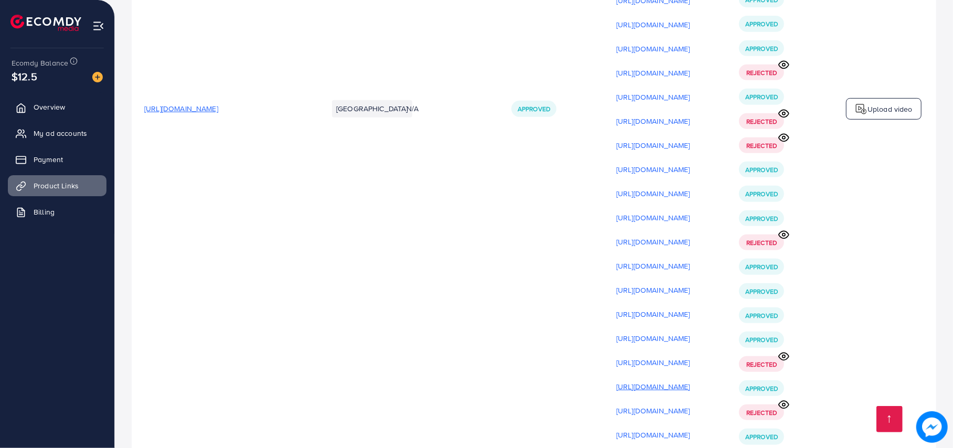
click at [691, 380] on p "[URL][DOMAIN_NAME]" at bounding box center [654, 386] width 74 height 13
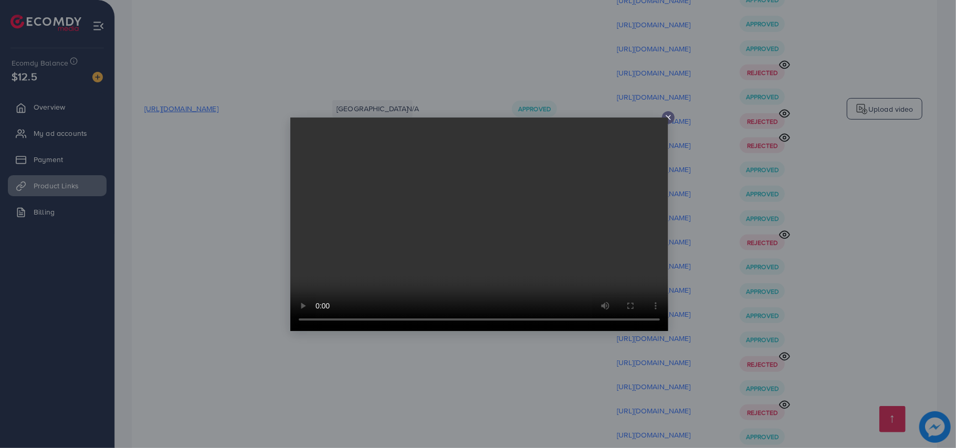
click at [827, 196] on div at bounding box center [478, 224] width 956 height 448
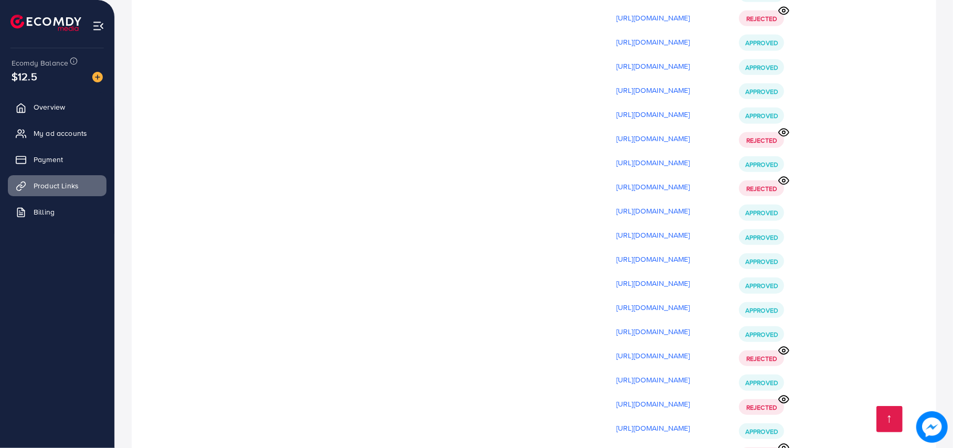
scroll to position [14886, 0]
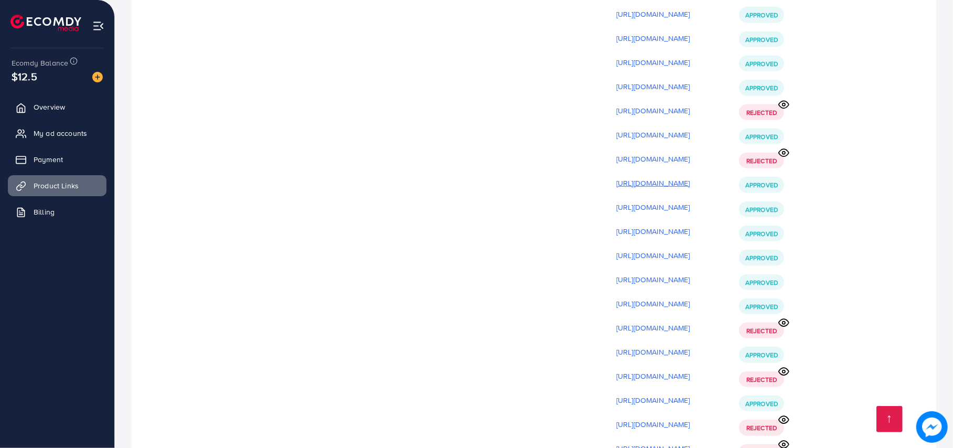
click at [691, 177] on p "[URL][DOMAIN_NAME]" at bounding box center [654, 183] width 74 height 13
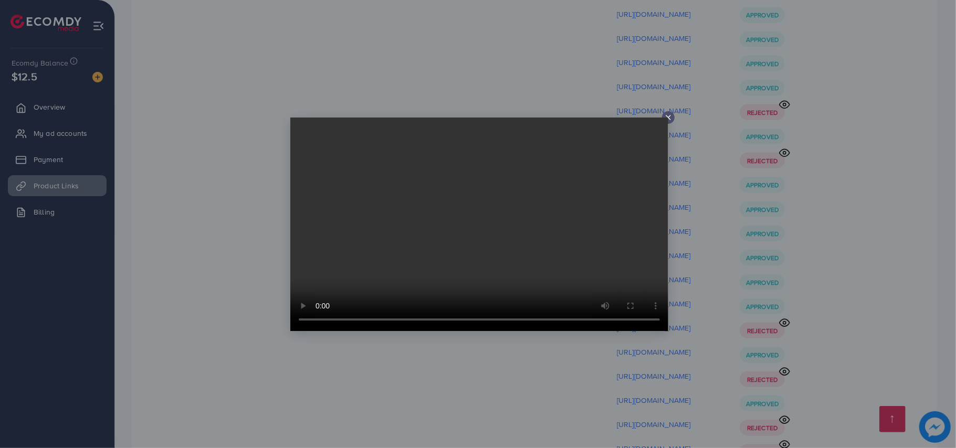
click at [708, 81] on div at bounding box center [478, 224] width 956 height 448
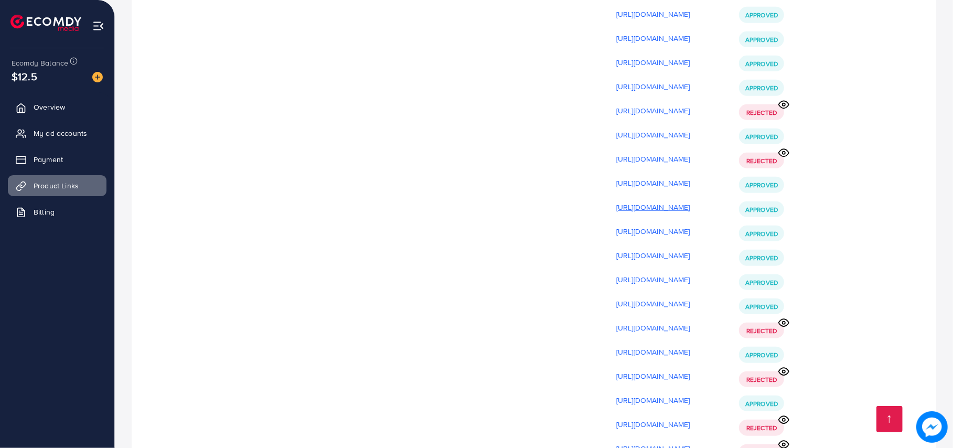
click at [691, 201] on p "[URL][DOMAIN_NAME]" at bounding box center [654, 207] width 74 height 13
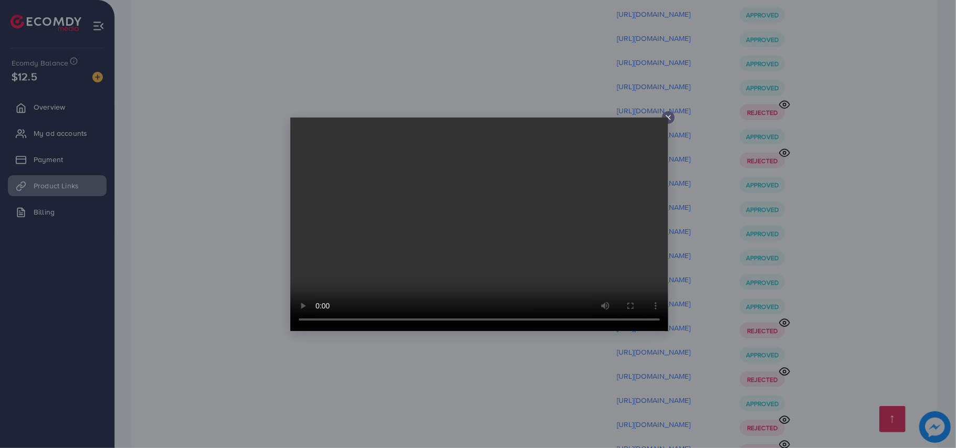
click at [695, 142] on div at bounding box center [478, 224] width 956 height 448
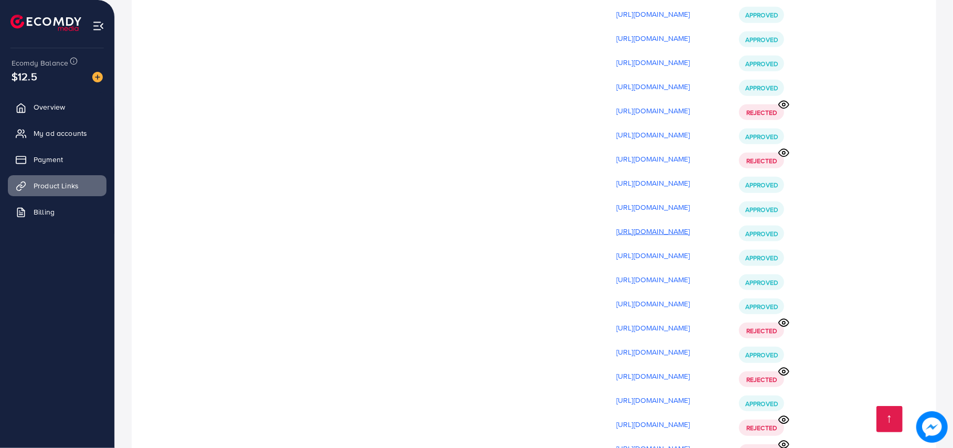
click at [691, 225] on p "[URL][DOMAIN_NAME]" at bounding box center [654, 231] width 74 height 13
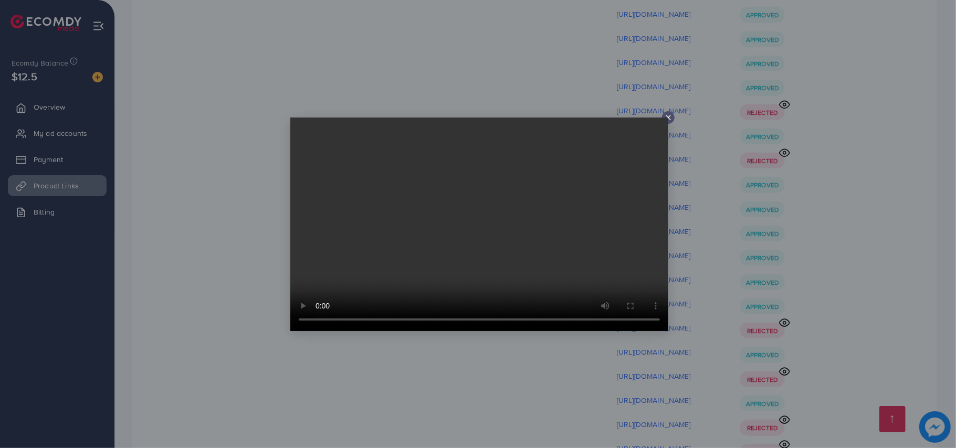
click at [697, 107] on div at bounding box center [478, 224] width 956 height 448
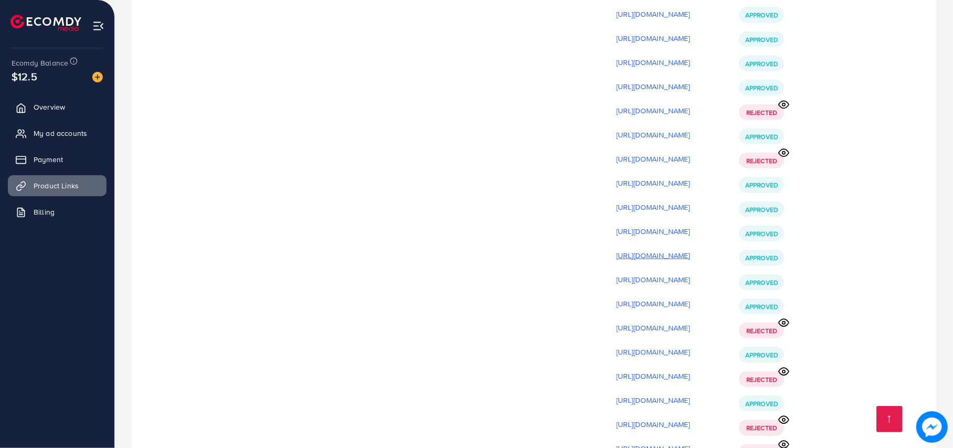
click at [687, 249] on p "[URL][DOMAIN_NAME]" at bounding box center [654, 255] width 74 height 13
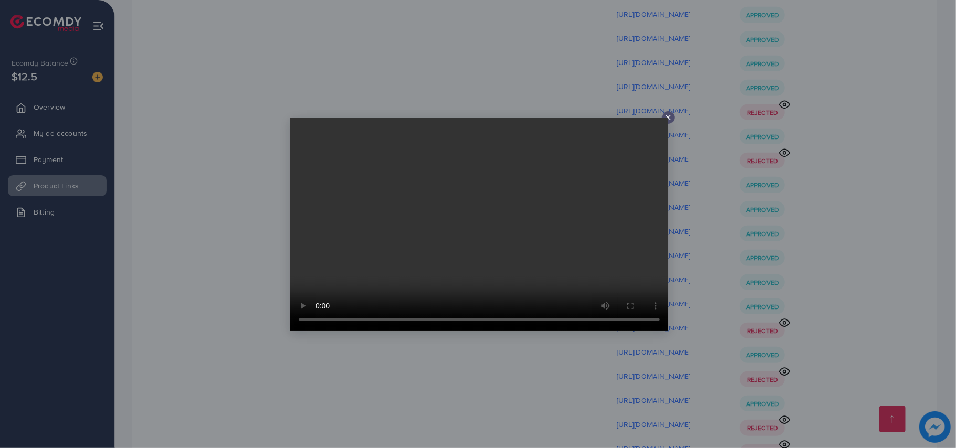
click at [712, 74] on div at bounding box center [478, 224] width 956 height 448
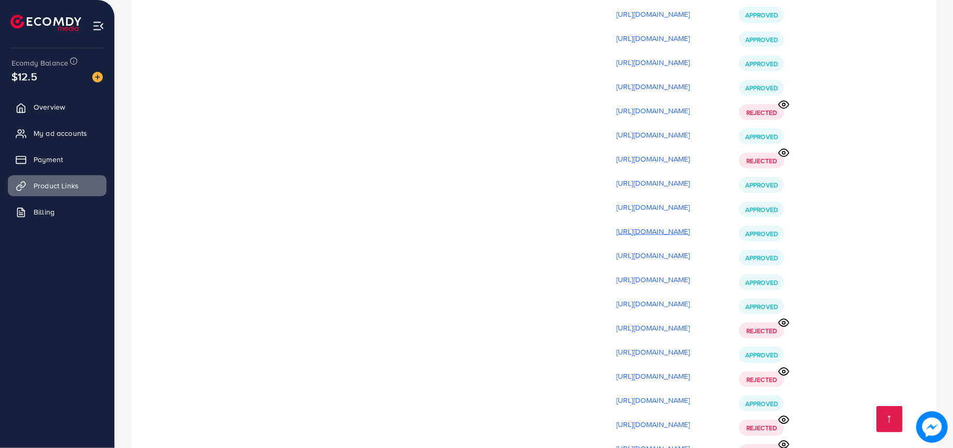
click at [691, 225] on p "[URL][DOMAIN_NAME]" at bounding box center [654, 231] width 74 height 13
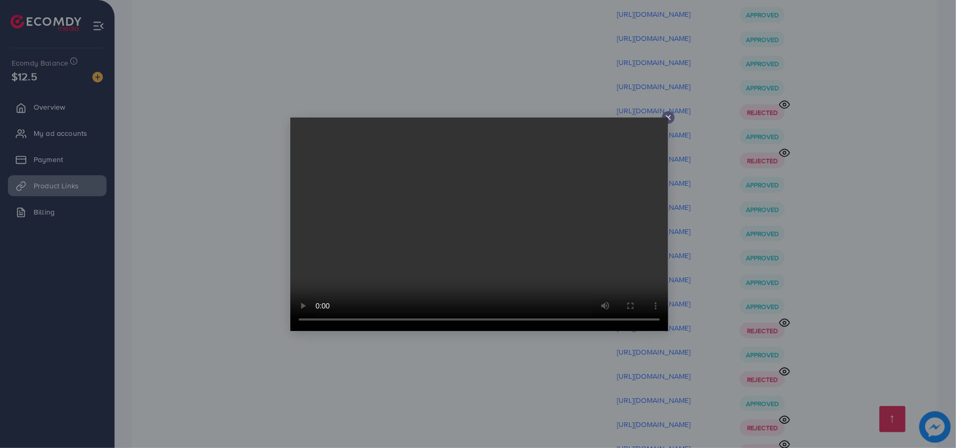
click at [708, 101] on div at bounding box center [478, 224] width 956 height 448
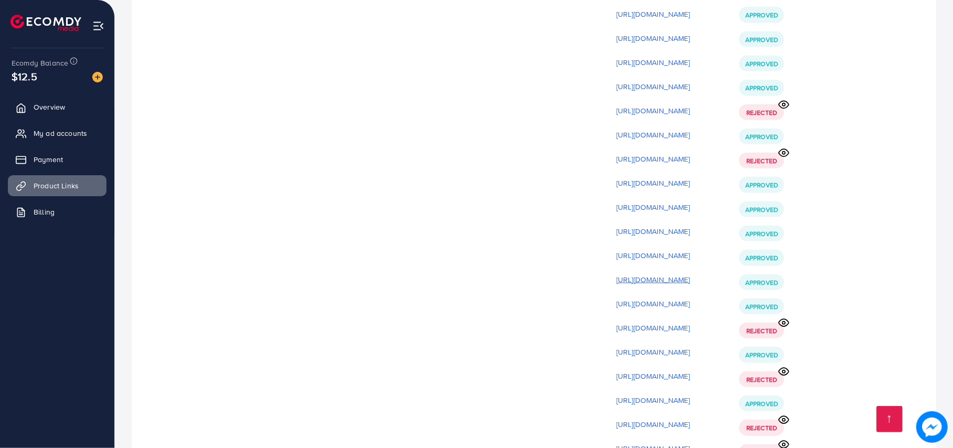
click at [691, 273] on p "[URL][DOMAIN_NAME]" at bounding box center [654, 279] width 74 height 13
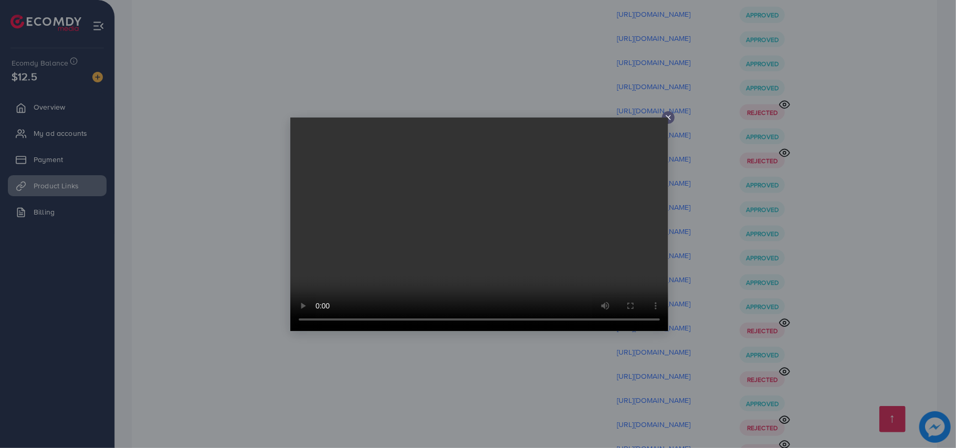
click at [765, 181] on div at bounding box center [478, 224] width 956 height 448
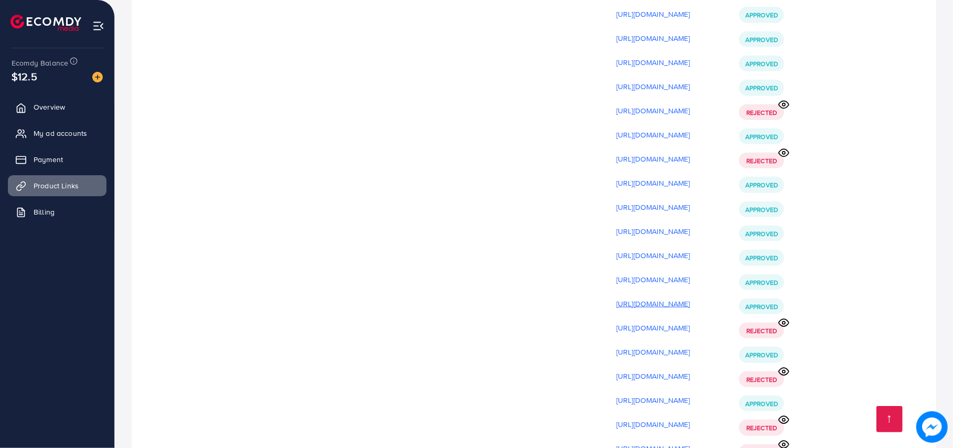
click at [691, 298] on p "[URL][DOMAIN_NAME]" at bounding box center [654, 304] width 74 height 13
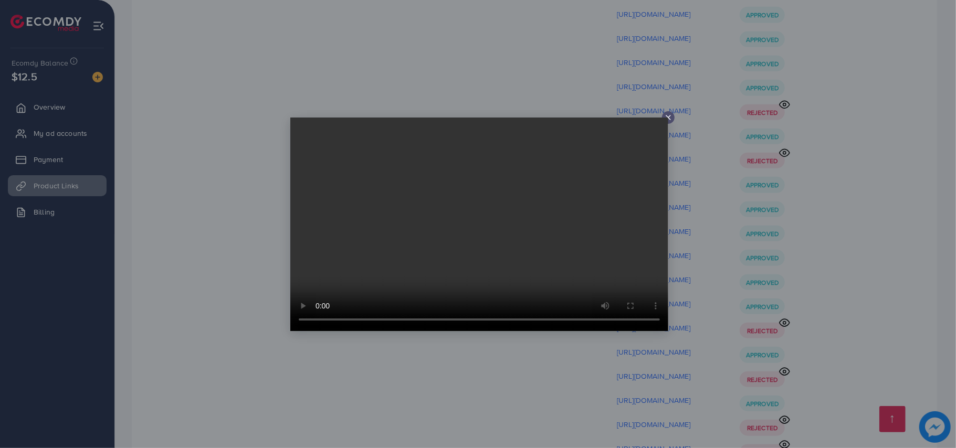
click at [799, 146] on div at bounding box center [478, 224] width 956 height 448
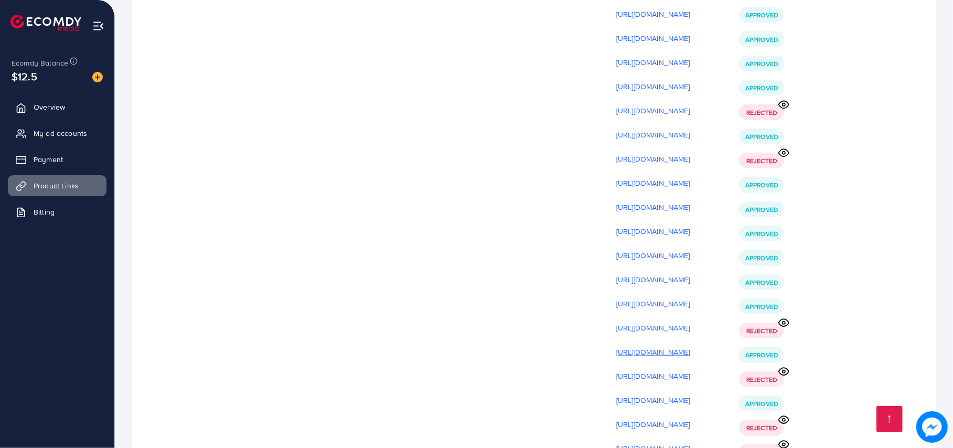
click at [691, 346] on p "[URL][DOMAIN_NAME]" at bounding box center [654, 352] width 74 height 13
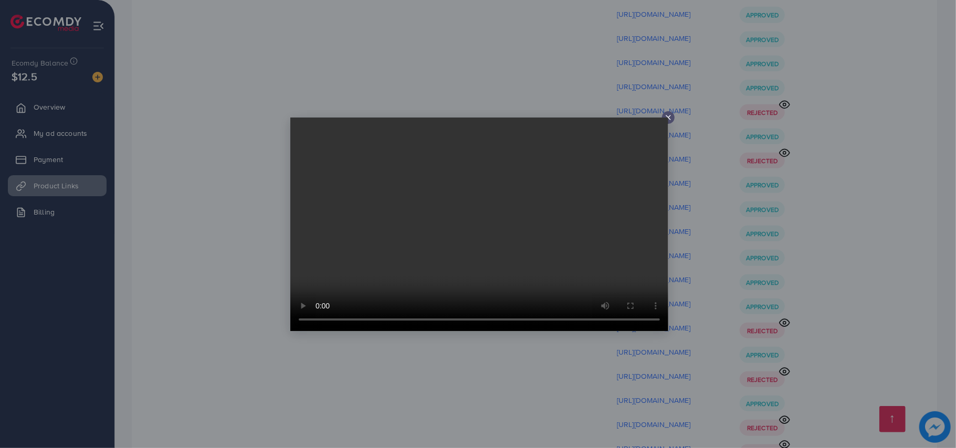
click at [821, 237] on div at bounding box center [478, 224] width 956 height 448
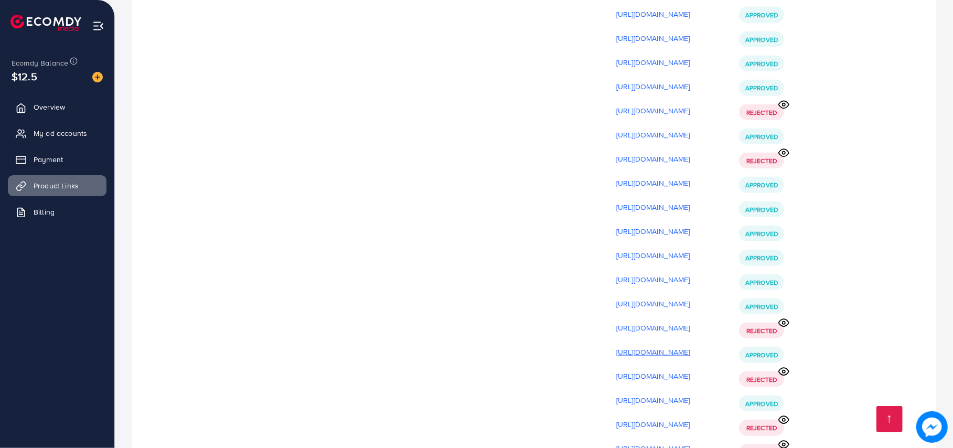
click at [686, 346] on p "[URL][DOMAIN_NAME]" at bounding box center [654, 352] width 74 height 13
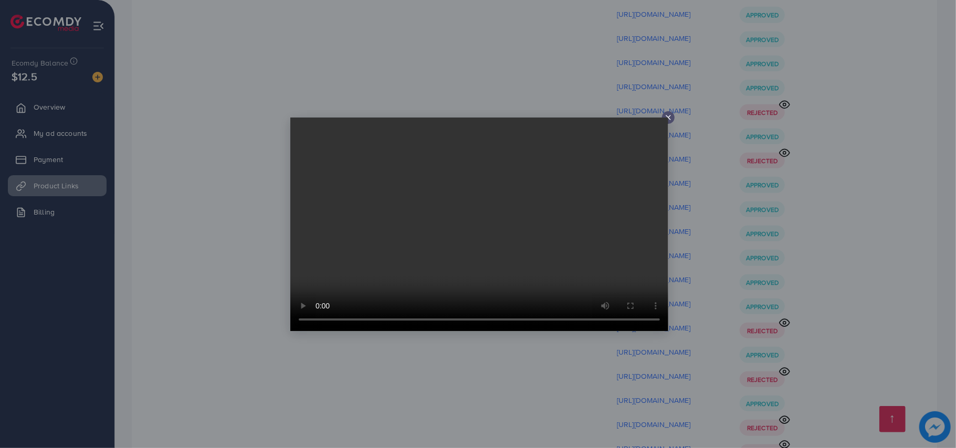
click at [741, 257] on div at bounding box center [478, 224] width 956 height 448
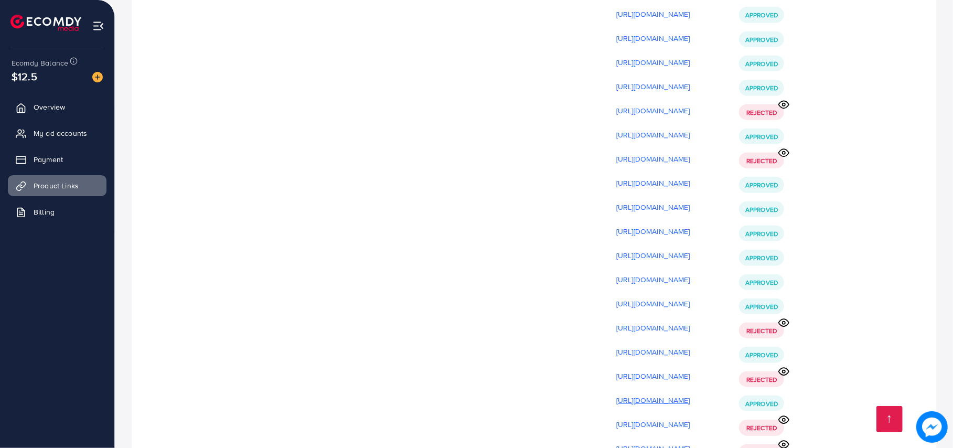
click at [691, 394] on p "[URL][DOMAIN_NAME]" at bounding box center [654, 400] width 74 height 13
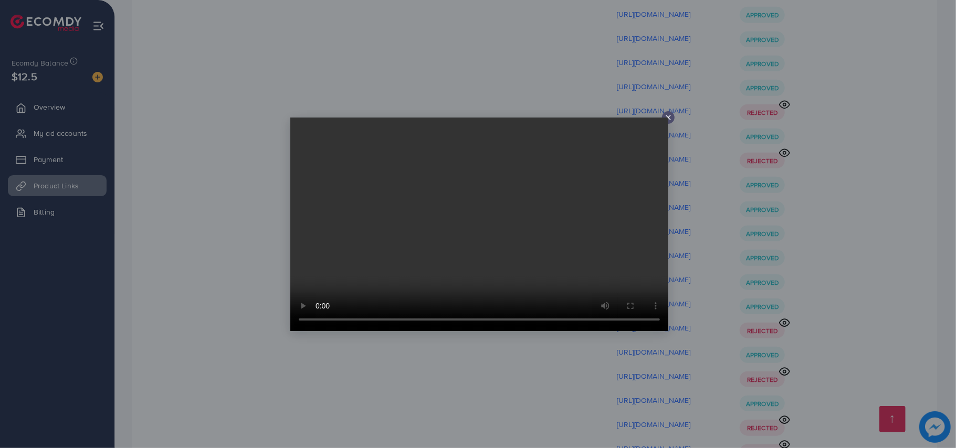
click at [725, 204] on div at bounding box center [478, 224] width 956 height 448
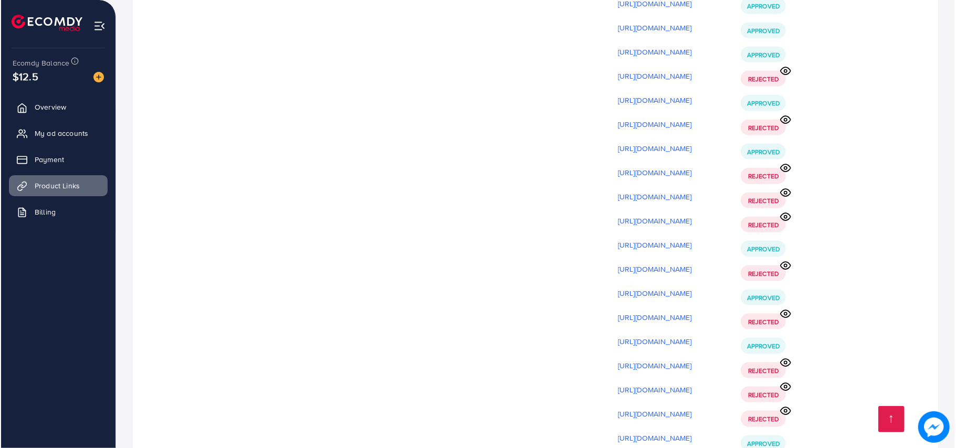
scroll to position [15166, 0]
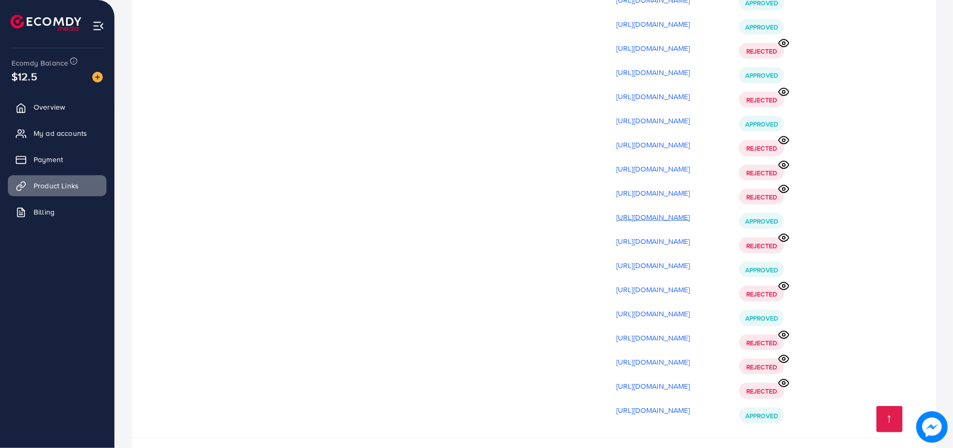
click at [691, 211] on p "[URL][DOMAIN_NAME]" at bounding box center [654, 217] width 74 height 13
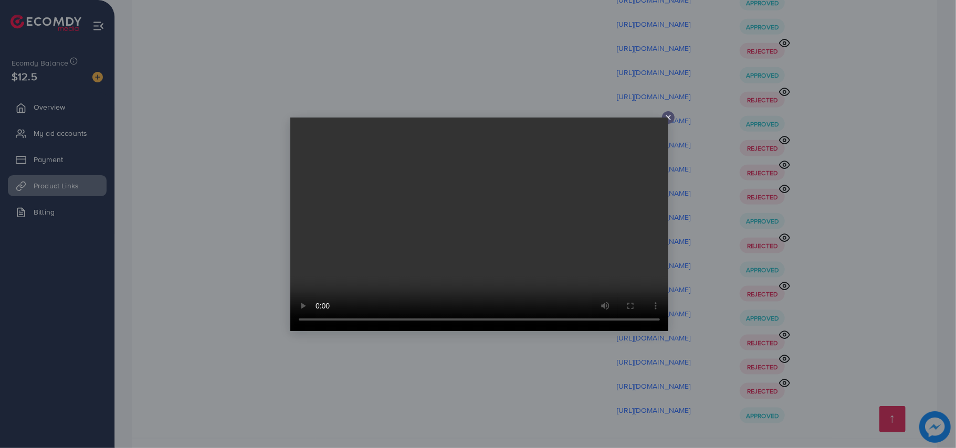
click at [821, 163] on div at bounding box center [478, 224] width 956 height 448
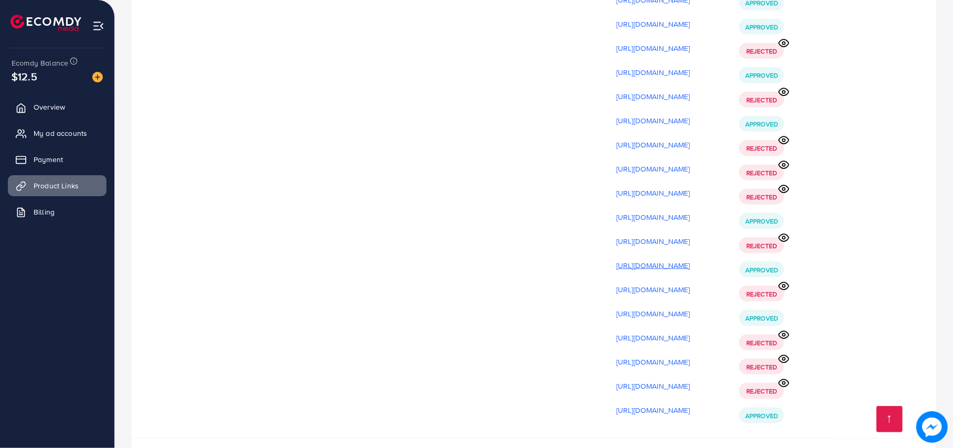
click at [691, 259] on p "[URL][DOMAIN_NAME]" at bounding box center [654, 265] width 74 height 13
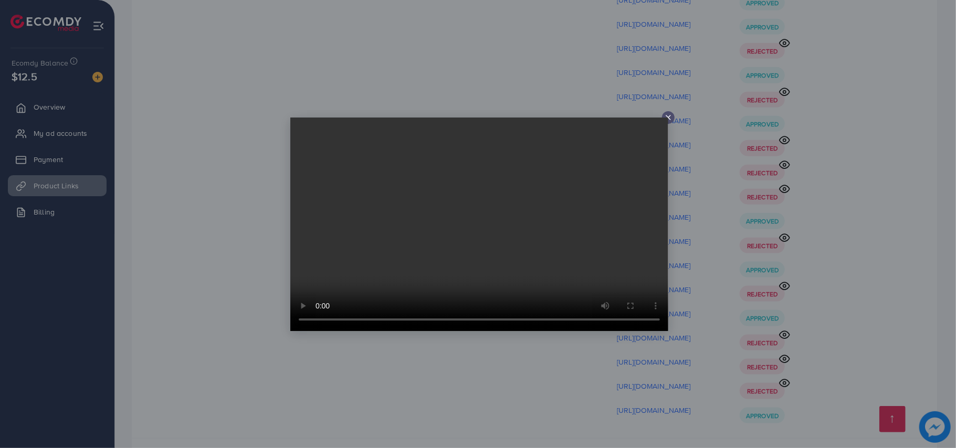
click at [817, 174] on div at bounding box center [478, 224] width 956 height 448
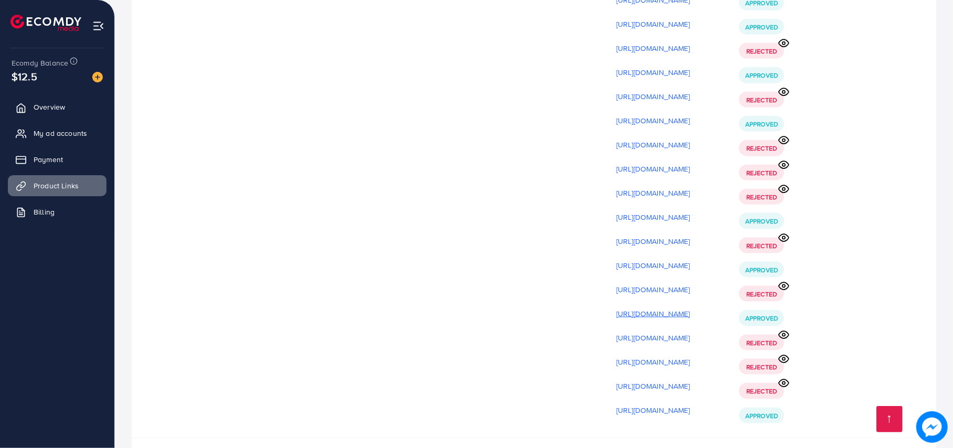
click at [676, 308] on p "[URL][DOMAIN_NAME]" at bounding box center [654, 314] width 74 height 13
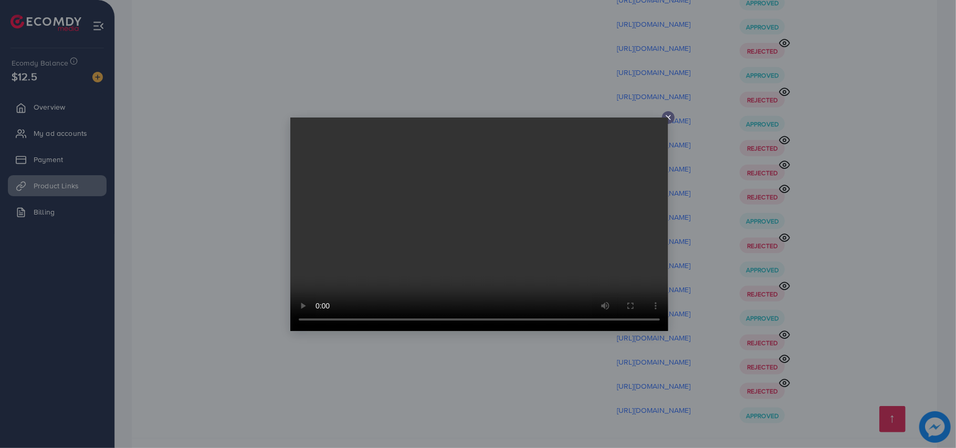
click at [802, 226] on div at bounding box center [478, 224] width 956 height 448
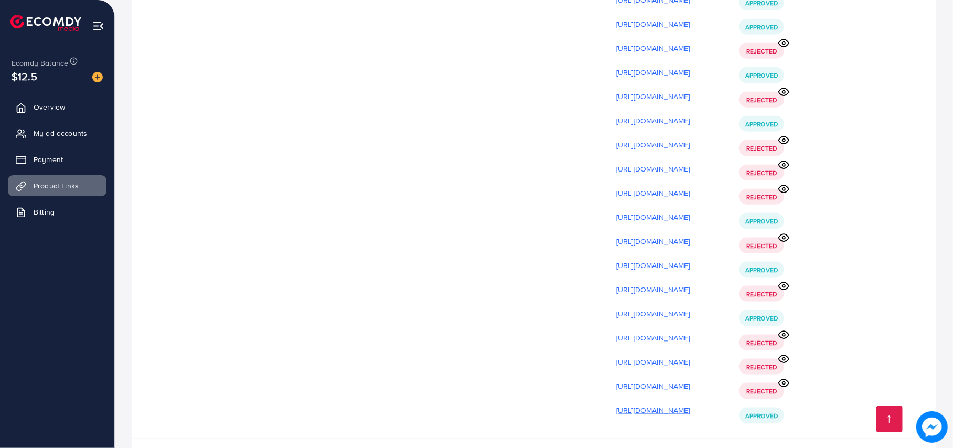
click at [691, 404] on p "[URL][DOMAIN_NAME]" at bounding box center [654, 410] width 74 height 13
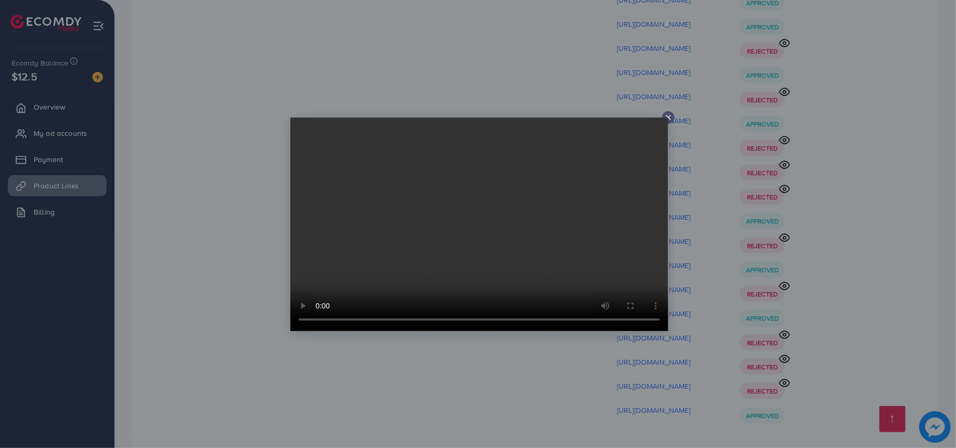
click at [840, 148] on div at bounding box center [478, 224] width 956 height 448
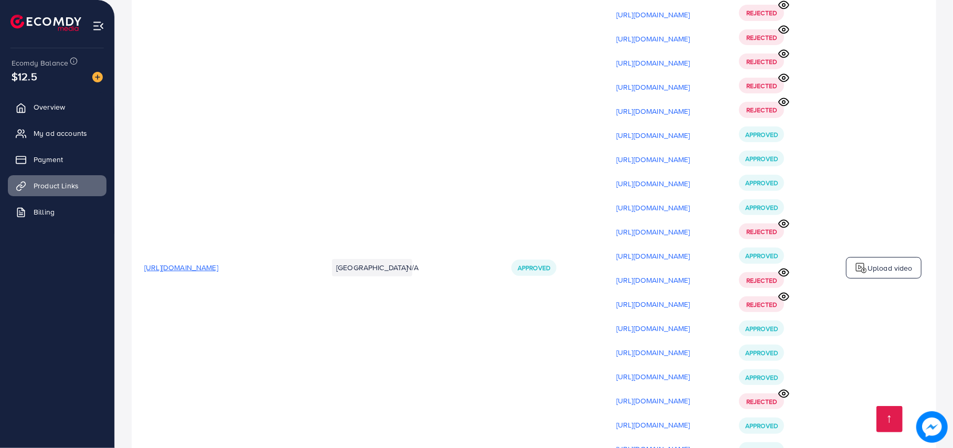
scroll to position [14439, 0]
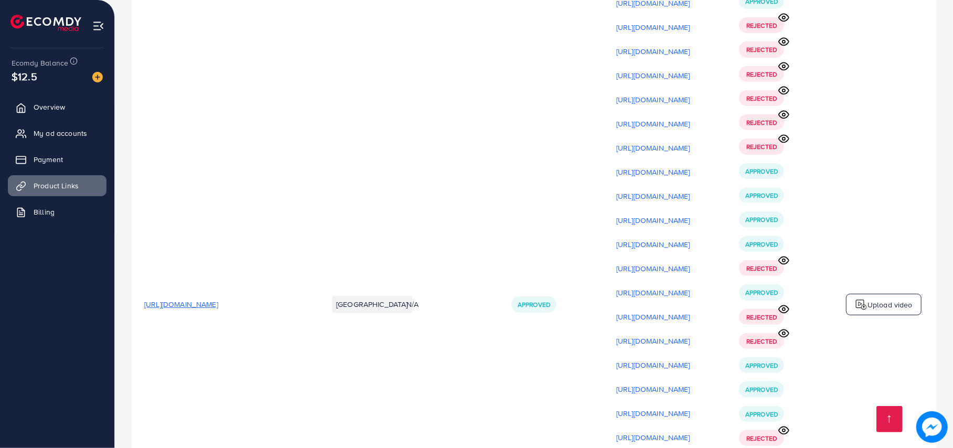
click at [871, 294] on div "Upload video" at bounding box center [884, 305] width 76 height 22
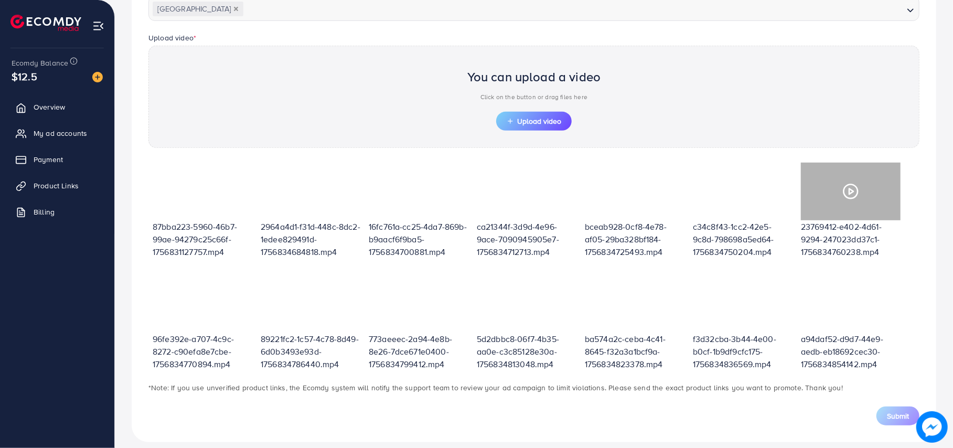
click at [871, 170] on div at bounding box center [851, 192] width 100 height 58
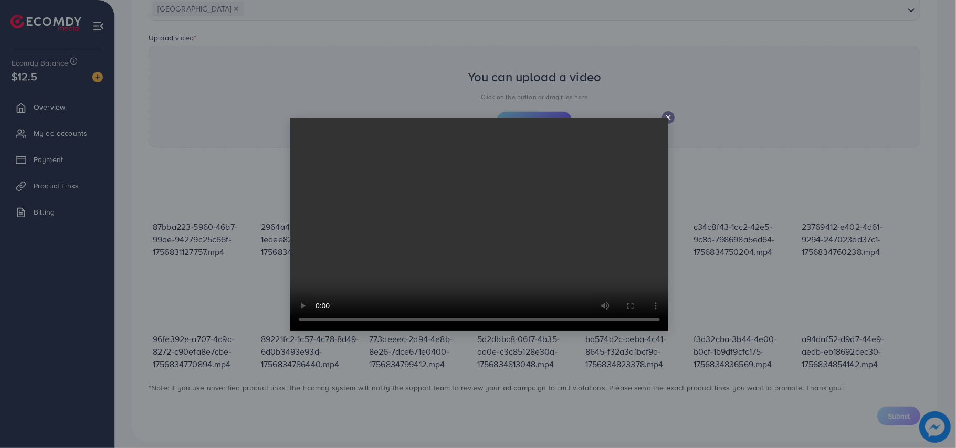
click at [953, 94] on div at bounding box center [478, 224] width 956 height 448
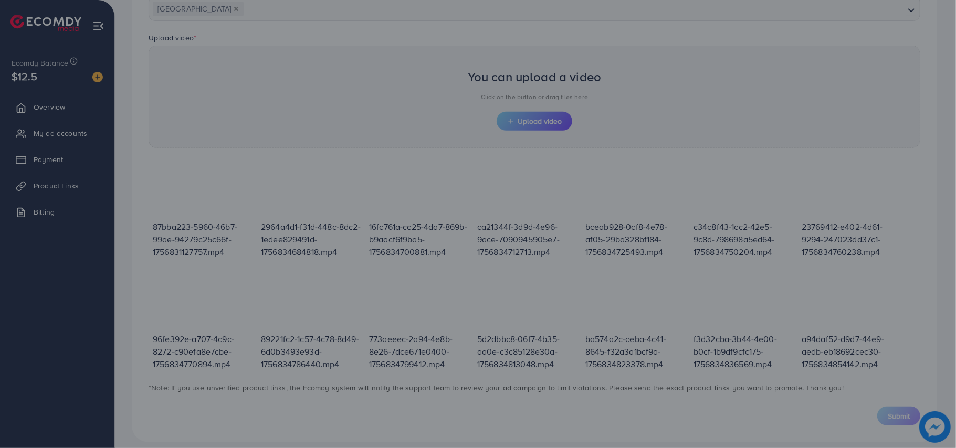
click at [953, 94] on div at bounding box center [478, 224] width 956 height 448
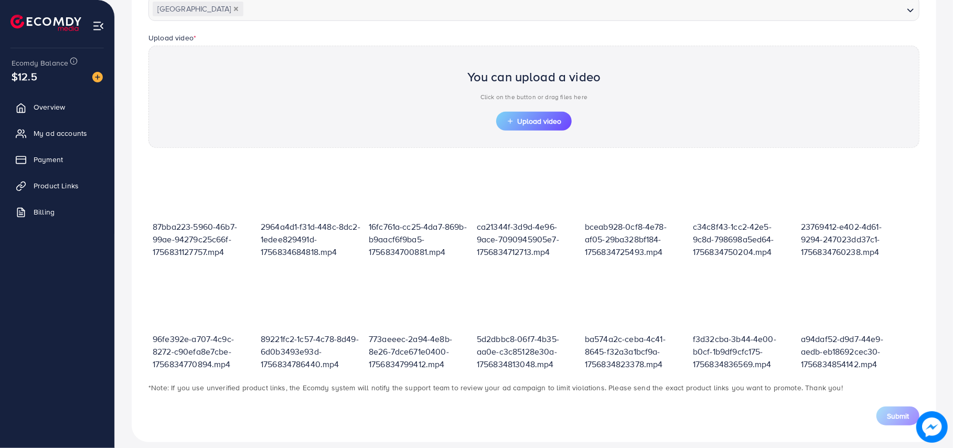
scroll to position [0, 0]
